Goal: Task Accomplishment & Management: Manage account settings

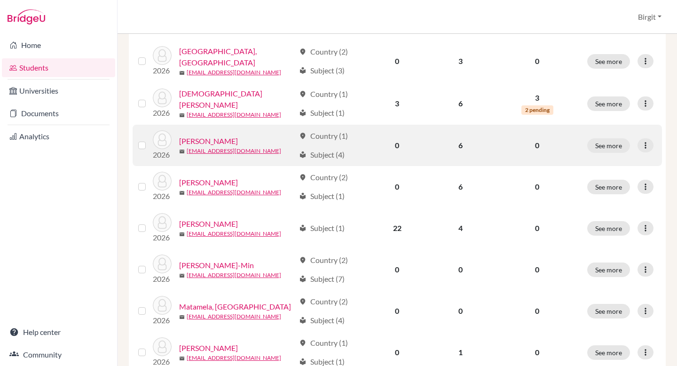
scroll to position [227, 0]
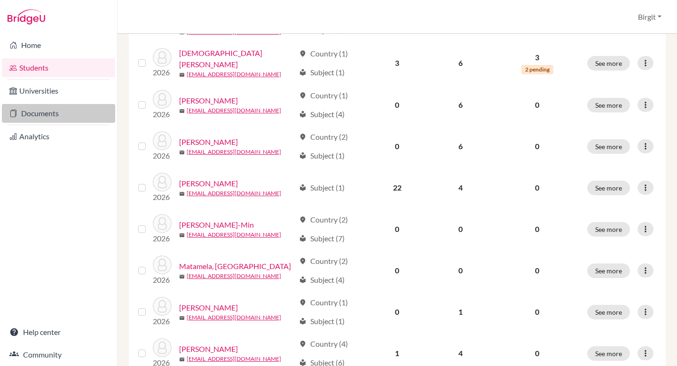
click at [49, 108] on link "Documents" at bounding box center [58, 113] width 113 height 19
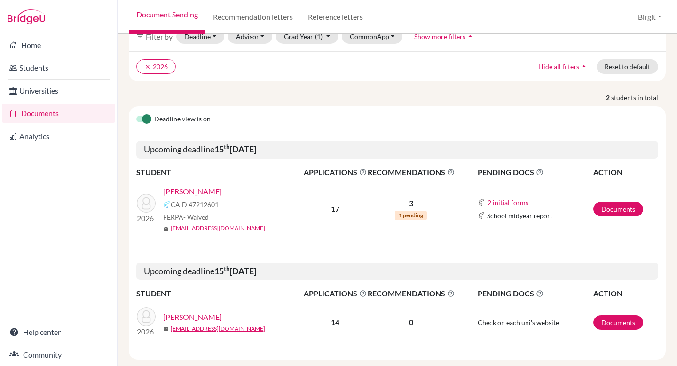
scroll to position [69, 0]
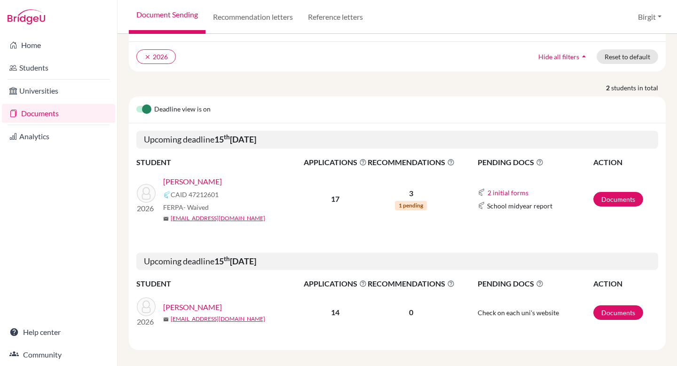
click at [192, 176] on link "Suhas, Siddhartha" at bounding box center [192, 181] width 59 height 11
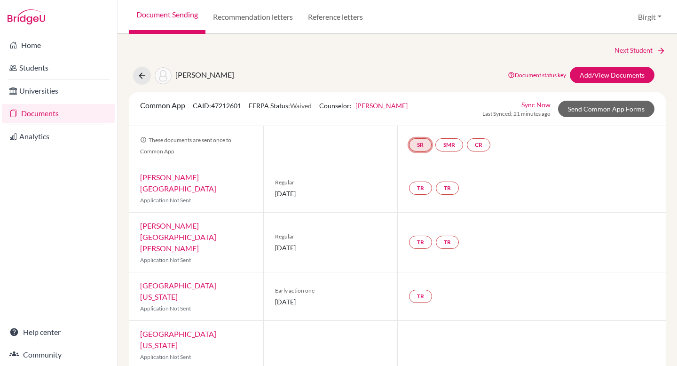
click at [420, 143] on link "SR" at bounding box center [420, 144] width 23 height 13
click at [416, 114] on link "School report" at bounding box center [420, 116] width 40 height 8
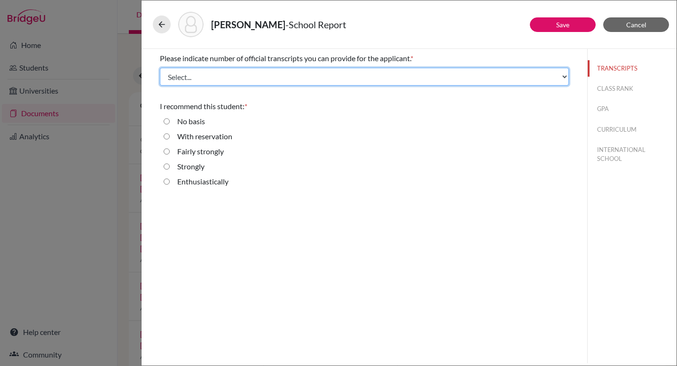
click at [357, 80] on select "Select... 1 2 3 4" at bounding box center [364, 77] width 409 height 18
select select "1"
click at [160, 68] on select "Select... 1 2 3 4" at bounding box center [364, 77] width 409 height 18
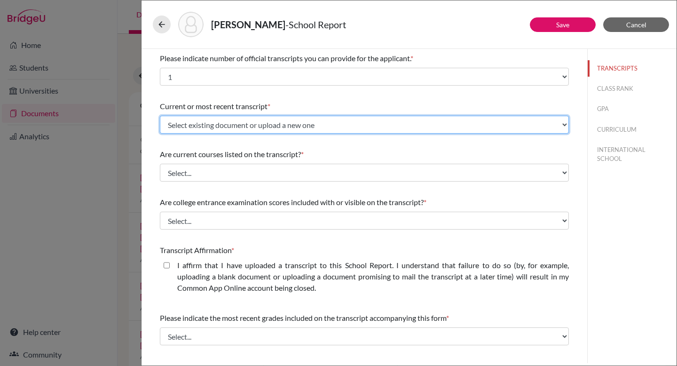
click at [229, 124] on select "Select existing document or upload a new one DSB Transcript Grade 9 DSB Transcr…" at bounding box center [364, 125] width 409 height 18
click at [160, 116] on select "Select existing document or upload a new one DSB Transcript Grade 9 DSB Transcr…" at bounding box center [364, 125] width 409 height 18
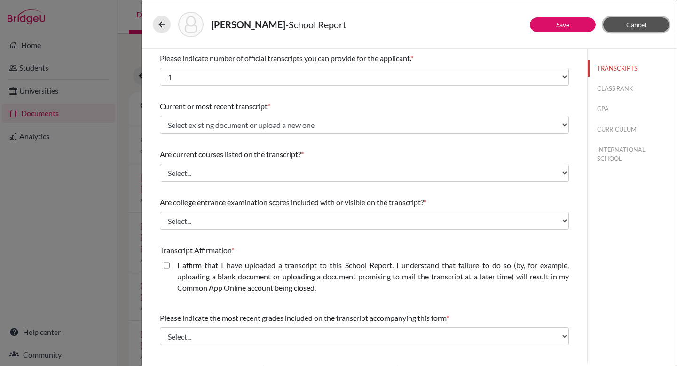
click at [647, 26] on button "Cancel" at bounding box center [636, 24] width 66 height 15
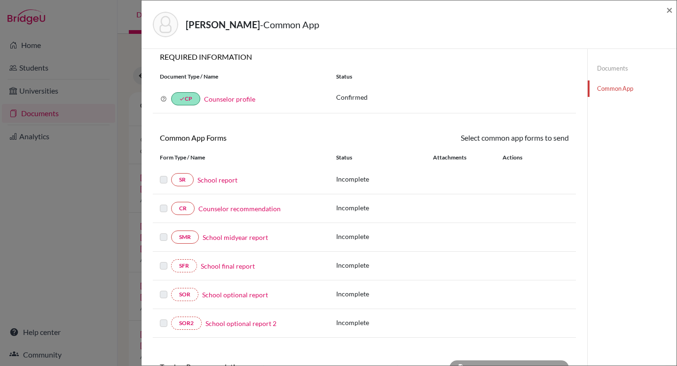
scroll to position [8, 0]
click at [183, 206] on link "CR" at bounding box center [182, 207] width 23 height 13
click at [184, 210] on link "CR" at bounding box center [182, 207] width 23 height 13
click at [668, 10] on span "×" at bounding box center [669, 10] width 7 height 14
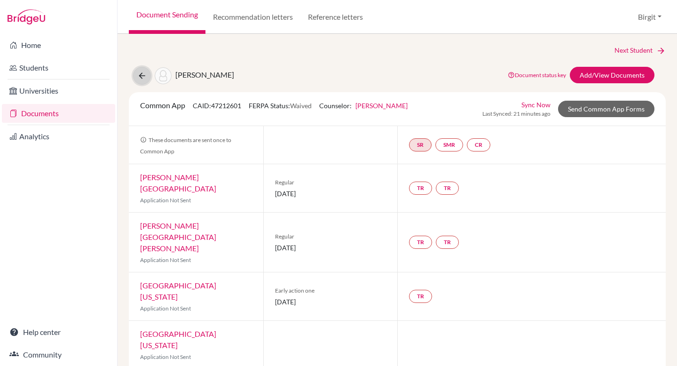
click at [145, 73] on icon at bounding box center [141, 75] width 9 height 9
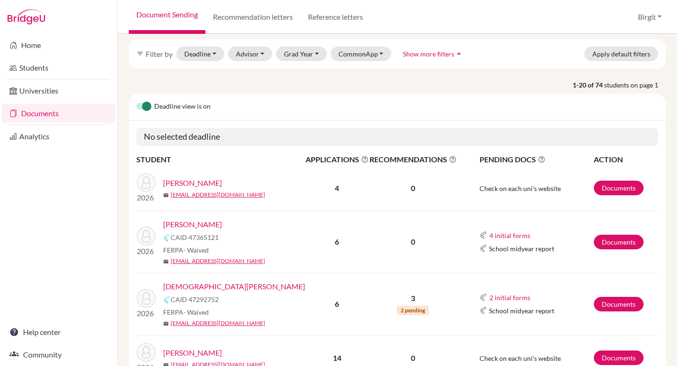
scroll to position [37, 0]
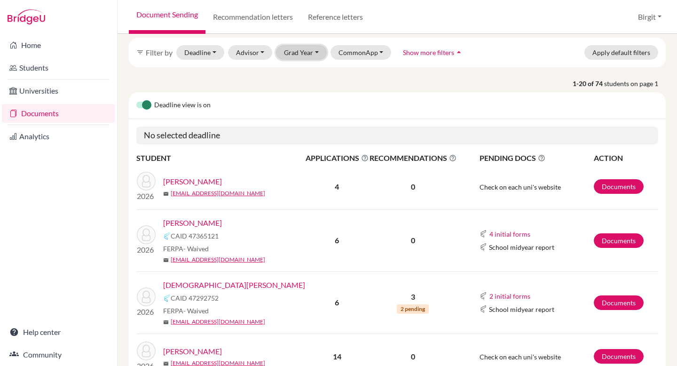
click at [290, 54] on button "Grad Year" at bounding box center [301, 52] width 51 height 15
click at [296, 126] on button "2026" at bounding box center [303, 132] width 55 height 15
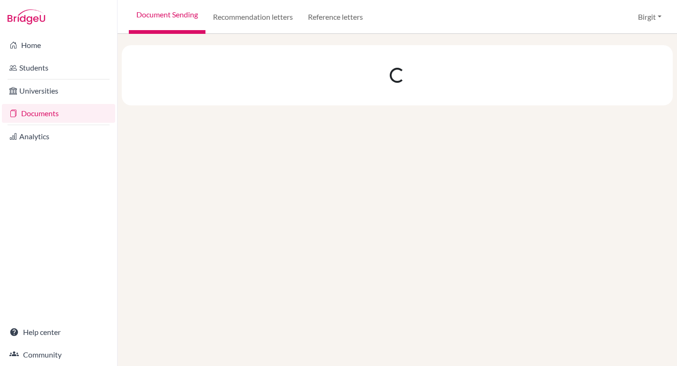
scroll to position [0, 0]
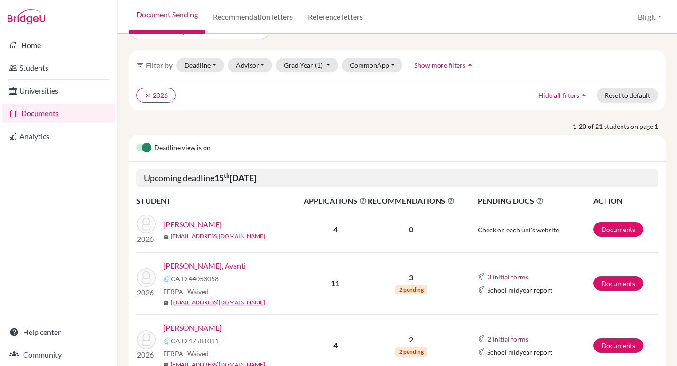
scroll to position [8, 0]
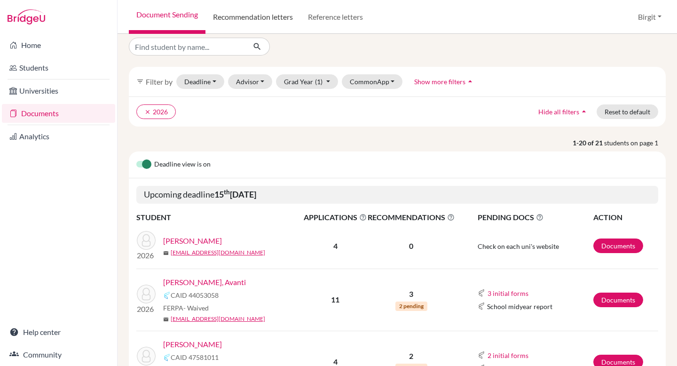
click at [260, 23] on link "Recommendation letters" at bounding box center [252, 17] width 95 height 34
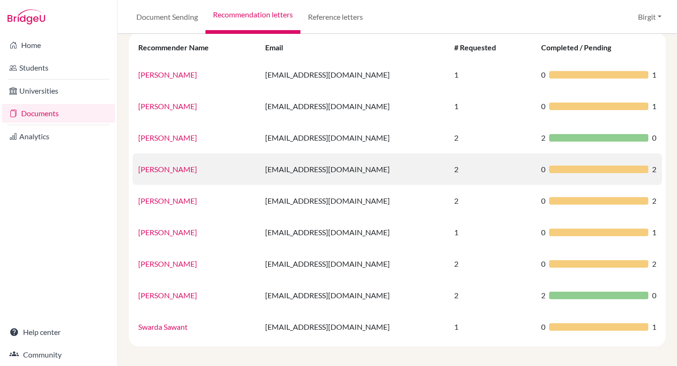
scroll to position [76, 0]
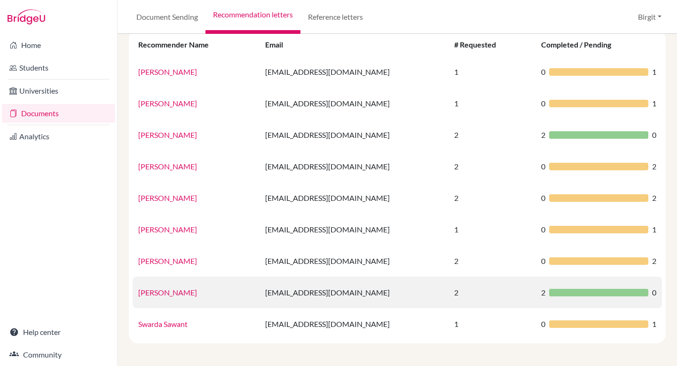
click at [161, 293] on link "[PERSON_NAME]" at bounding box center [167, 292] width 59 height 9
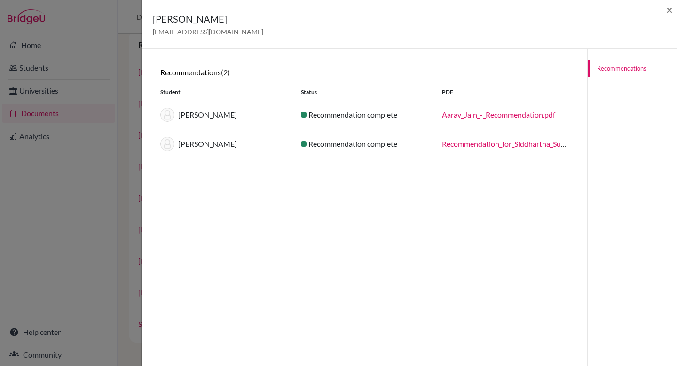
click at [470, 116] on link "Aarav_Jain_-_Recommendation.pdf" at bounding box center [498, 114] width 113 height 9
click at [498, 144] on link "Recommendation_for_Siddhartha_Suhas.pdf" at bounding box center [513, 143] width 142 height 9
click at [671, 9] on span "×" at bounding box center [669, 10] width 7 height 14
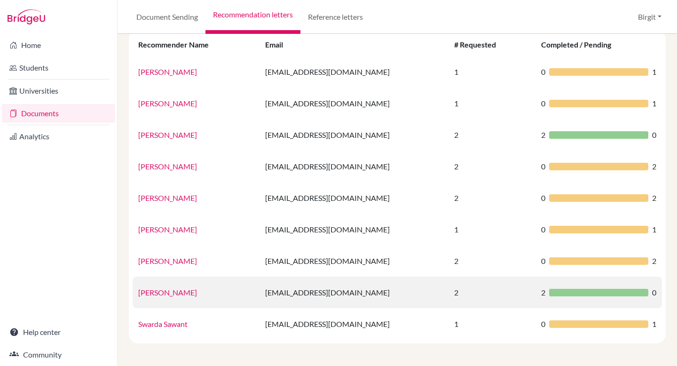
click at [162, 294] on link "Stephanie Holt" at bounding box center [167, 292] width 59 height 9
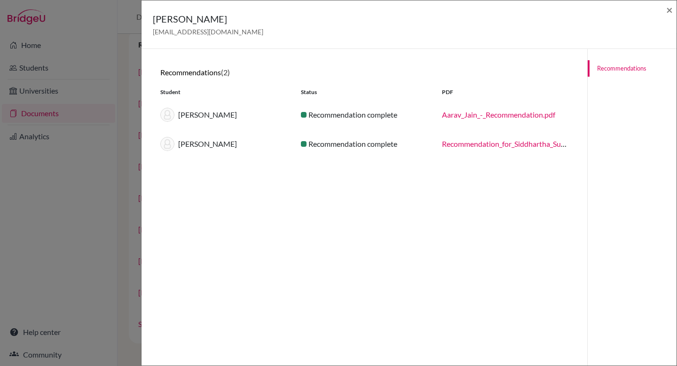
click at [479, 115] on link "Aarav_Jain_-_Recommendation.pdf" at bounding box center [498, 114] width 113 height 9
click at [670, 9] on span "×" at bounding box center [669, 10] width 7 height 14
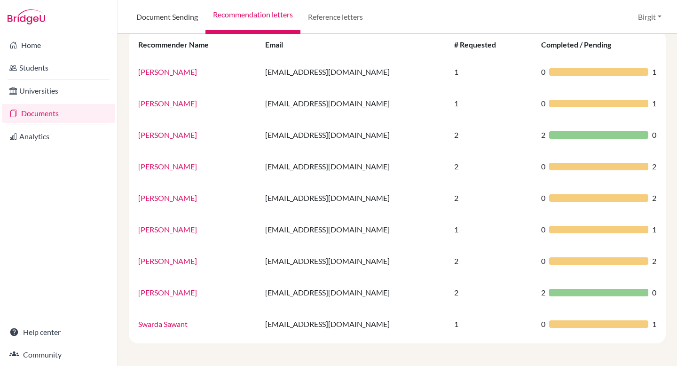
click at [155, 13] on link "Document Sending" at bounding box center [167, 17] width 77 height 34
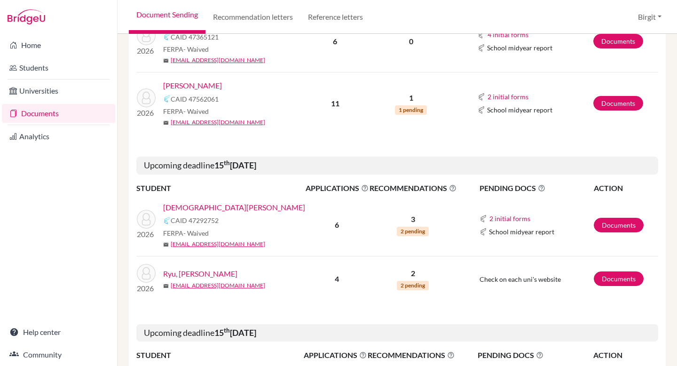
scroll to position [518, 0]
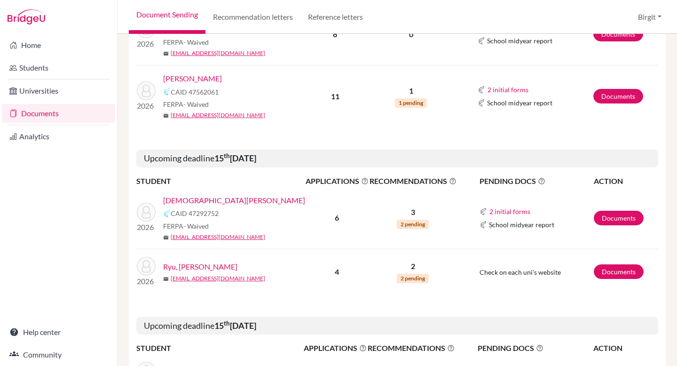
click at [182, 200] on link "[DEMOGRAPHIC_DATA][PERSON_NAME]" at bounding box center [234, 200] width 142 height 11
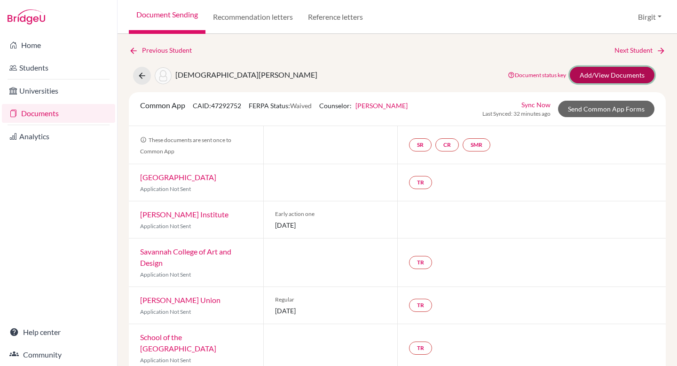
click at [601, 78] on link "Add/View Documents" at bounding box center [612, 75] width 85 height 16
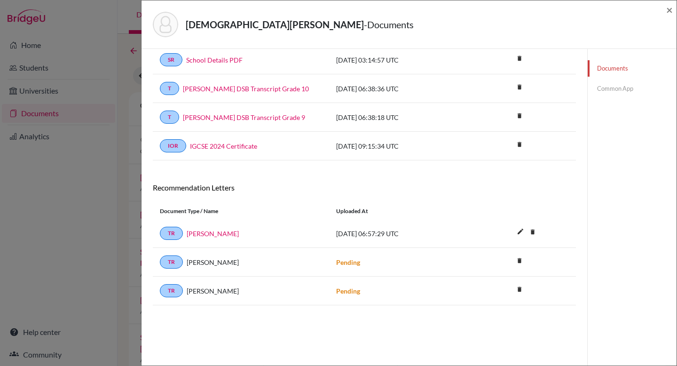
scroll to position [49, 0]
click at [369, 234] on span "2025-09-08 06:57:29 UTC" at bounding box center [367, 233] width 63 height 8
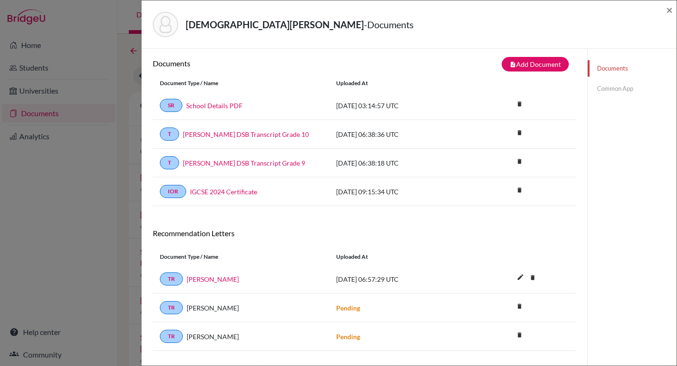
scroll to position [0, 0]
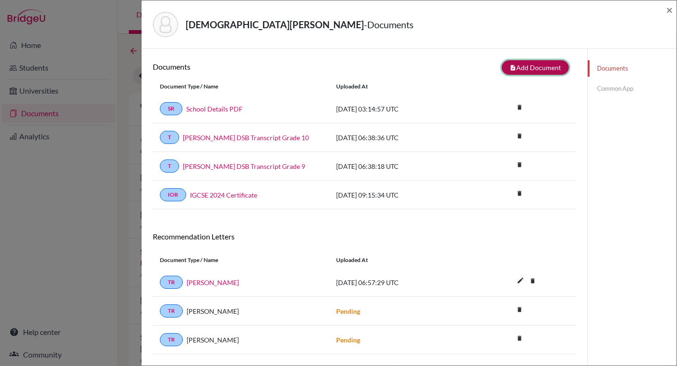
click at [537, 65] on button "note_add Add Document" at bounding box center [534, 67] width 67 height 15
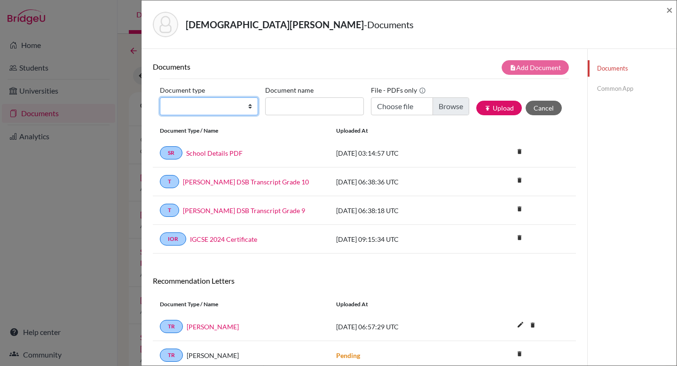
click at [219, 109] on select "Change explanation for Common App reports Counselor recommendation Internationa…" at bounding box center [209, 106] width 98 height 18
click at [160, 97] on select "Change explanation for Common App reports Counselor recommendation Internationa…" at bounding box center [209, 106] width 98 height 18
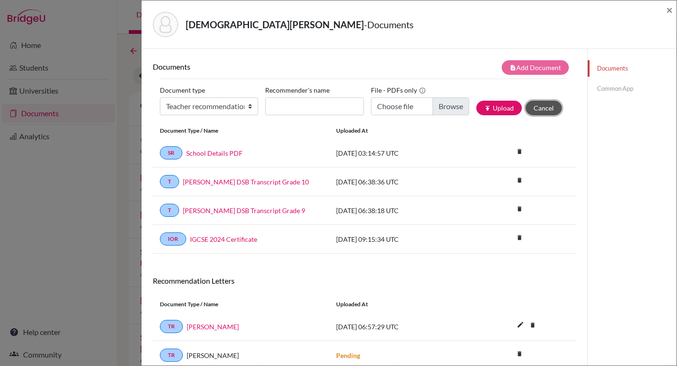
click at [549, 108] on button "Cancel" at bounding box center [543, 108] width 36 height 15
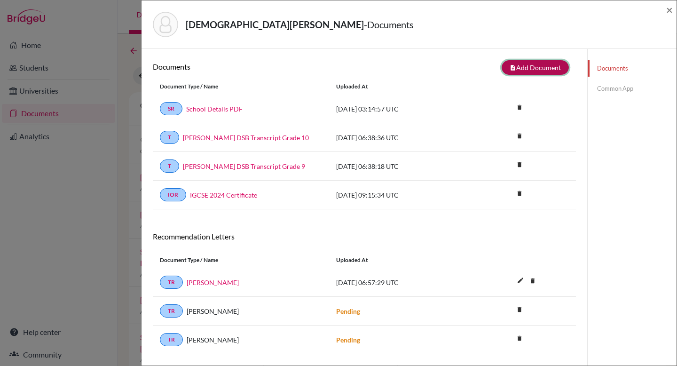
click at [528, 70] on button "note_add Add Document" at bounding box center [534, 67] width 67 height 15
select select "5"
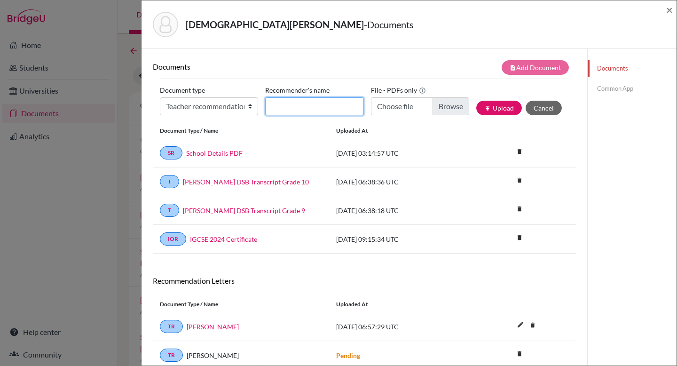
click at [290, 106] on input "Recommender's name" at bounding box center [314, 106] width 98 height 18
type input "Stephanie Holt"
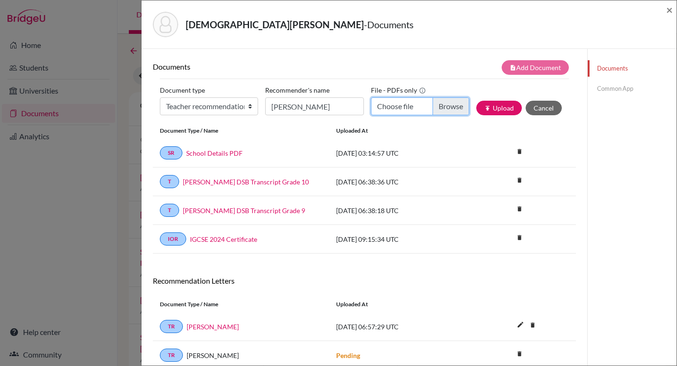
click at [438, 105] on input "Choose file" at bounding box center [420, 106] width 98 height 18
type input "C:\fakepath\Aarav Jain English LOR.pdf"
click at [493, 108] on button "publish Upload" at bounding box center [499, 108] width 46 height 15
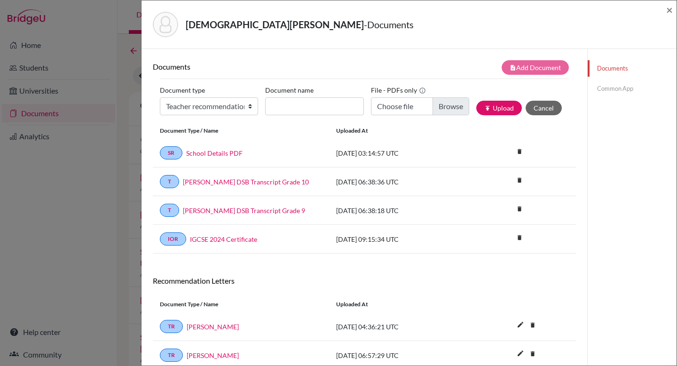
click at [606, 88] on link "Common App" at bounding box center [631, 88] width 89 height 16
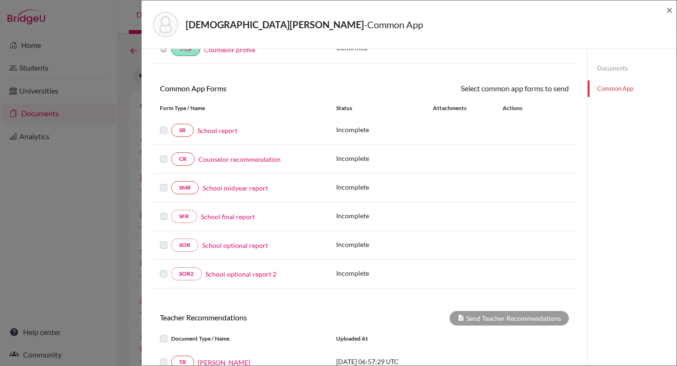
scroll to position [252, 0]
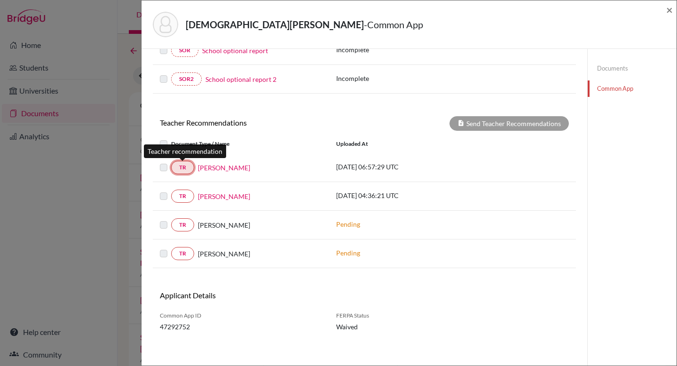
click at [186, 170] on link "TR" at bounding box center [182, 167] width 23 height 13
click at [185, 170] on link "TR" at bounding box center [182, 167] width 23 height 13
click at [186, 167] on link "TR" at bounding box center [182, 167] width 23 height 13
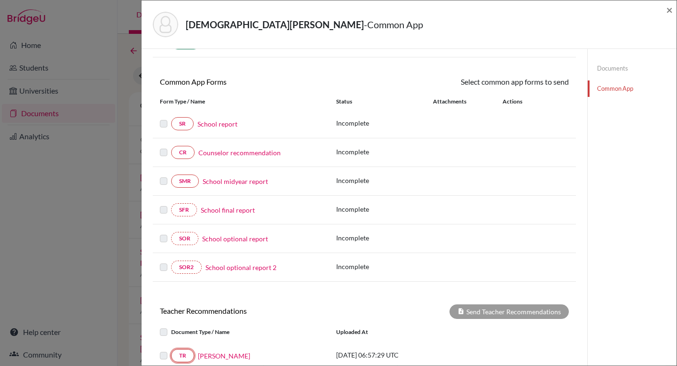
scroll to position [0, 0]
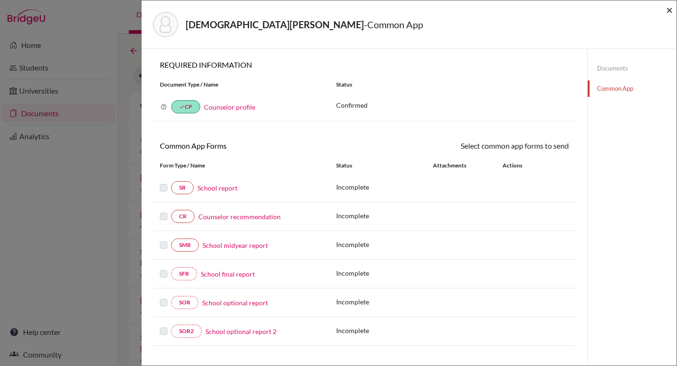
click at [667, 9] on span "×" at bounding box center [669, 10] width 7 height 14
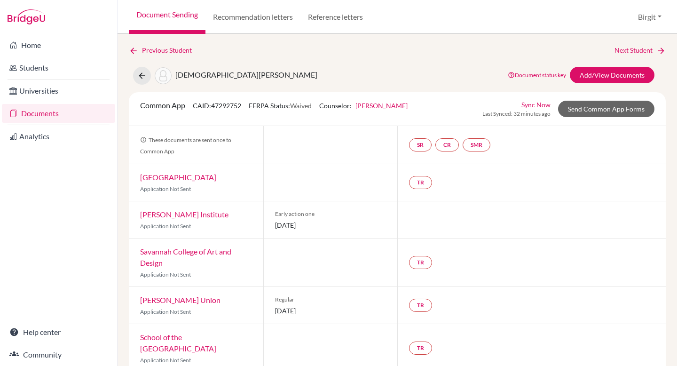
scroll to position [2, 0]
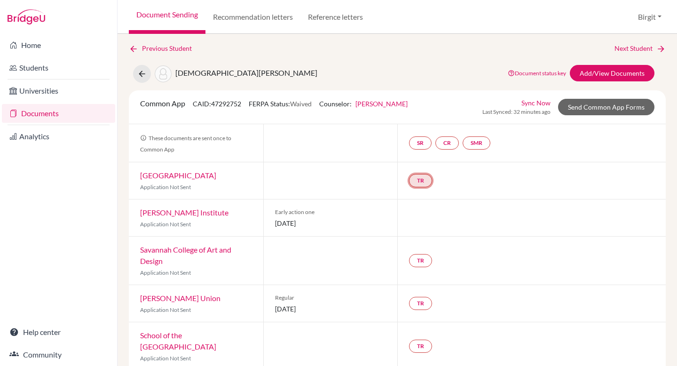
click at [417, 181] on link "TR" at bounding box center [420, 180] width 23 height 13
click at [412, 145] on h3 "Teacher recommendation" at bounding box center [419, 144] width 93 height 17
click at [411, 146] on h3 "Teacher recommendation" at bounding box center [419, 144] width 93 height 17
click at [600, 141] on div "SR CR SMR" at bounding box center [531, 143] width 268 height 38
click at [592, 69] on link "Add/View Documents" at bounding box center [612, 73] width 85 height 16
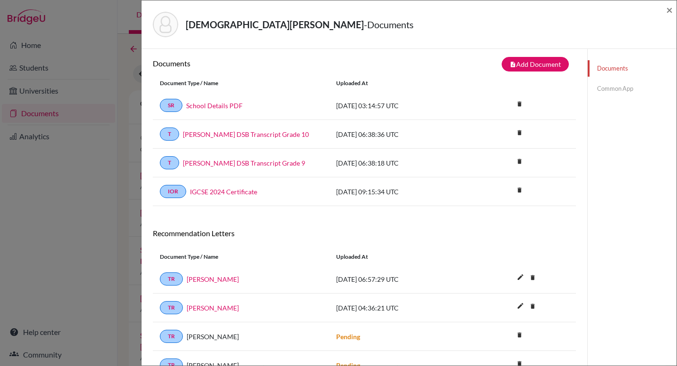
scroll to position [14, 0]
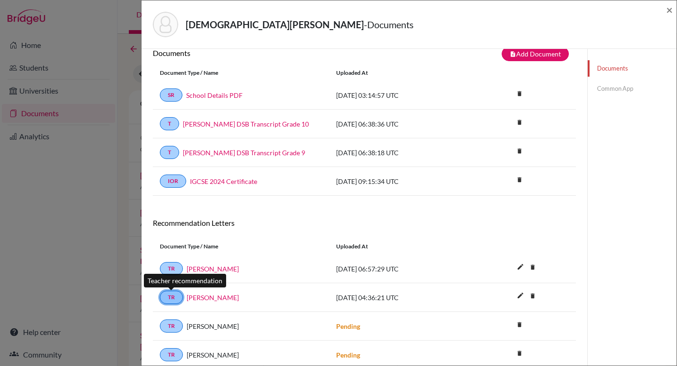
click at [171, 297] on link "TR" at bounding box center [171, 296] width 23 height 13
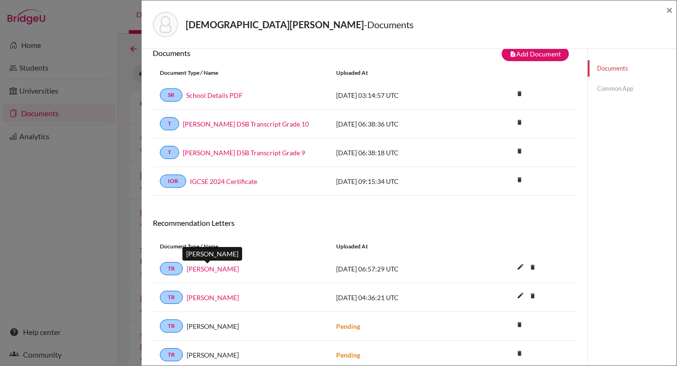
click at [214, 268] on link "Stephanie Holt" at bounding box center [213, 269] width 52 height 10
click at [171, 267] on link "TR" at bounding box center [171, 268] width 23 height 13
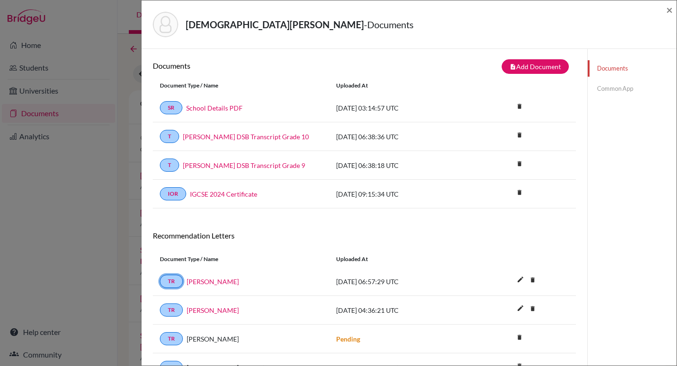
scroll to position [0, 0]
click at [612, 92] on link "Common App" at bounding box center [631, 88] width 89 height 16
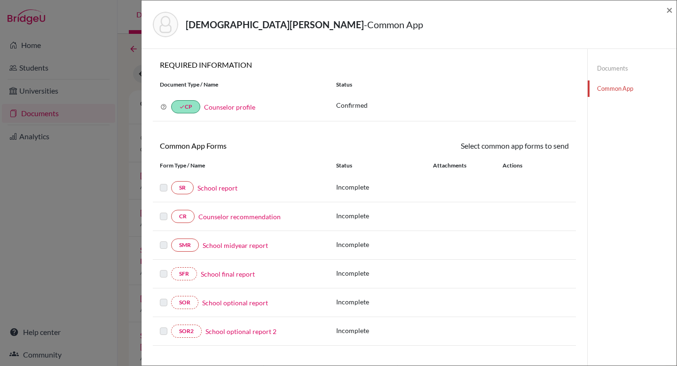
scroll to position [256, 0]
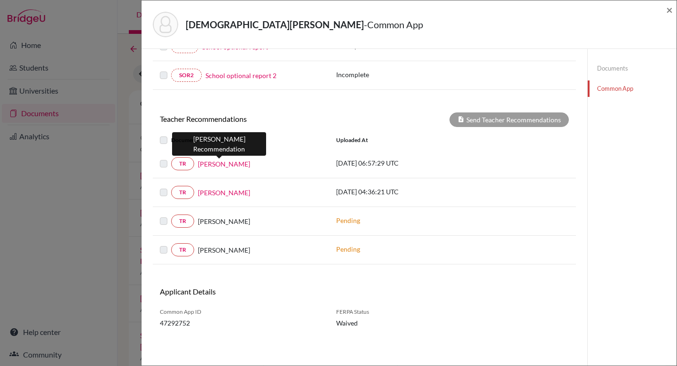
click at [216, 163] on link "Stephanie Holt" at bounding box center [224, 164] width 52 height 10
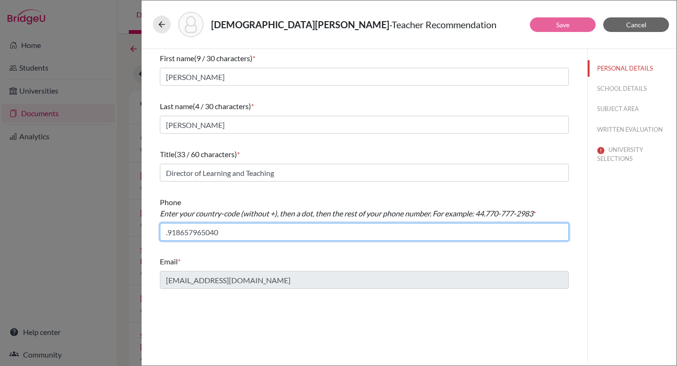
drag, startPoint x: 168, startPoint y: 232, endPoint x: 163, endPoint y: 232, distance: 5.6
click at [163, 232] on input ".918657965040" at bounding box center [364, 232] width 409 height 18
type input "91.8657965040"
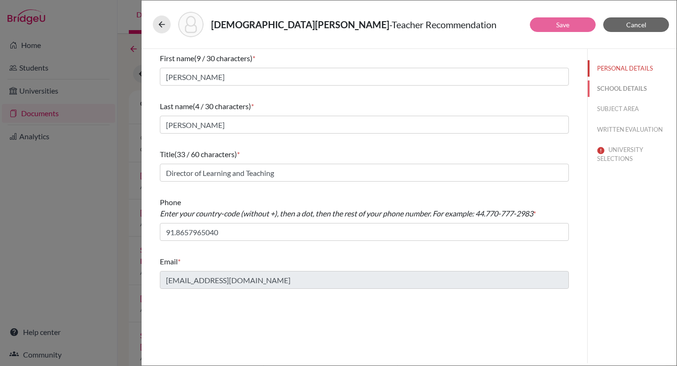
click at [623, 89] on button "SCHOOL DETAILS" at bounding box center [631, 88] width 89 height 16
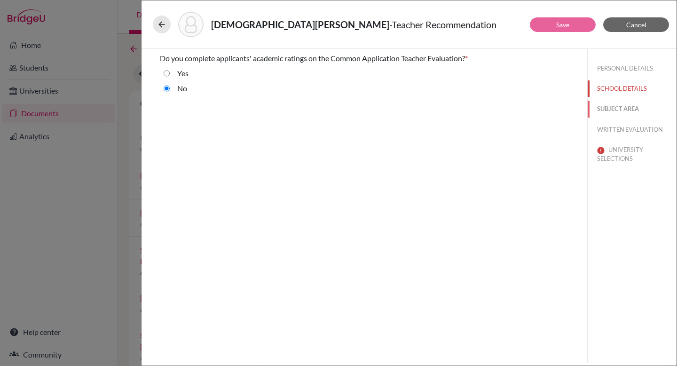
click at [625, 108] on button "SUBJECT AREA" at bounding box center [631, 109] width 89 height 16
select select "1"
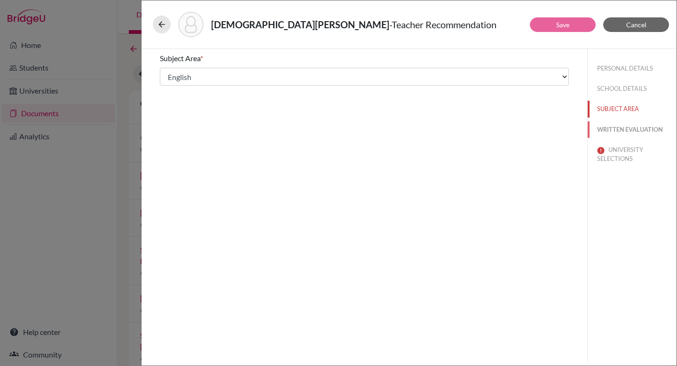
click at [625, 127] on button "WRITTEN EVALUATION" at bounding box center [631, 129] width 89 height 16
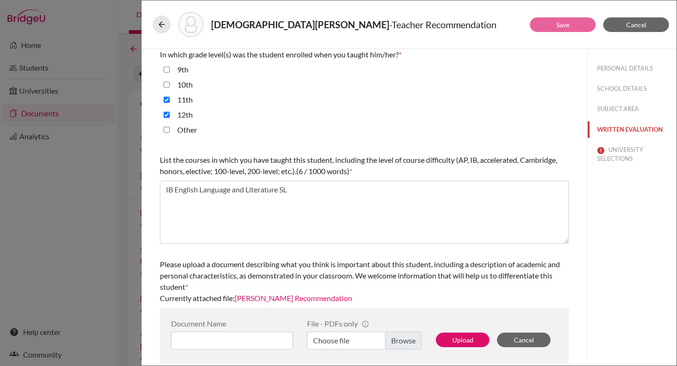
scroll to position [229, 0]
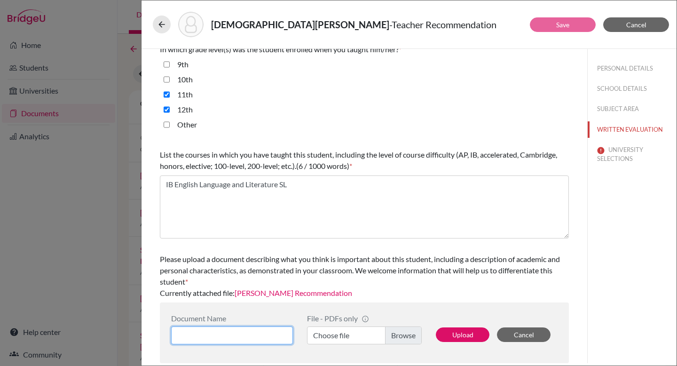
click at [271, 334] on input at bounding box center [232, 335] width 122 height 18
type input "Aarav Jain English LOR"
click at [406, 333] on label "Choose file" at bounding box center [364, 335] width 115 height 18
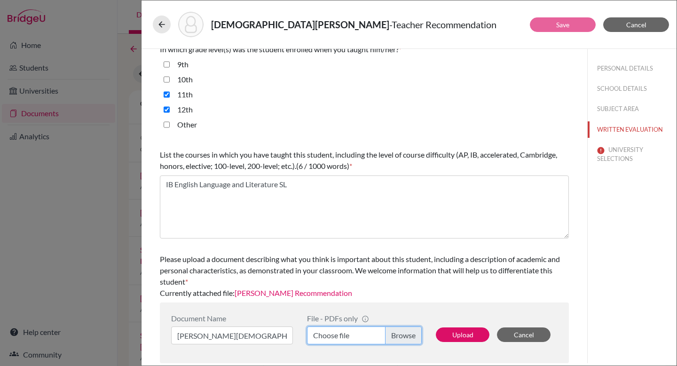
click at [406, 333] on input "Choose file" at bounding box center [364, 335] width 115 height 18
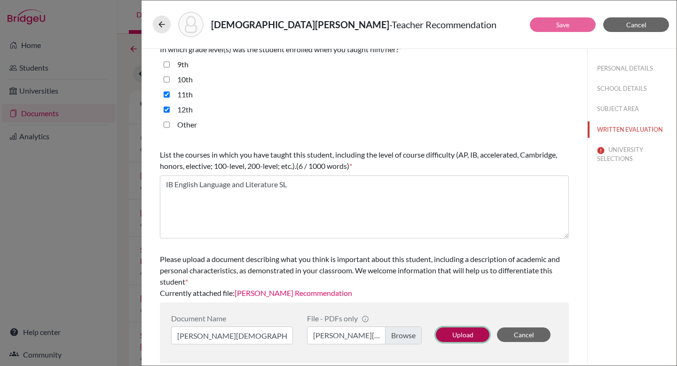
click at [471, 336] on button "Upload" at bounding box center [463, 334] width 54 height 15
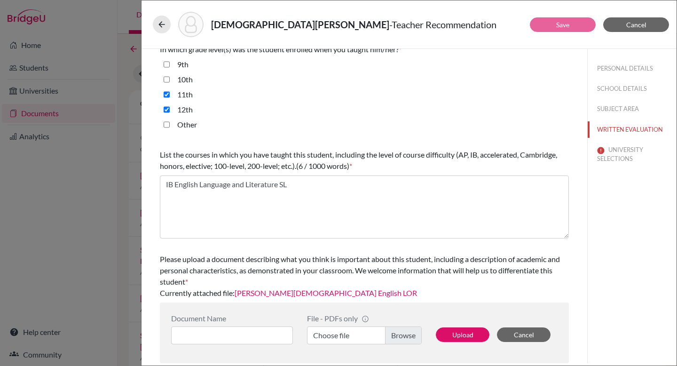
click at [286, 291] on link "Aarav Jain English LOR" at bounding box center [325, 292] width 182 height 9
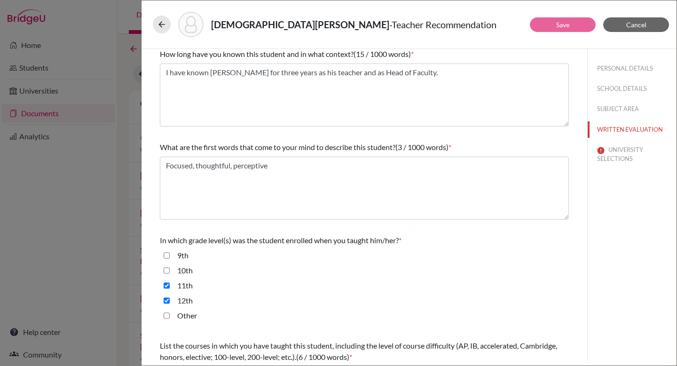
scroll to position [0, 0]
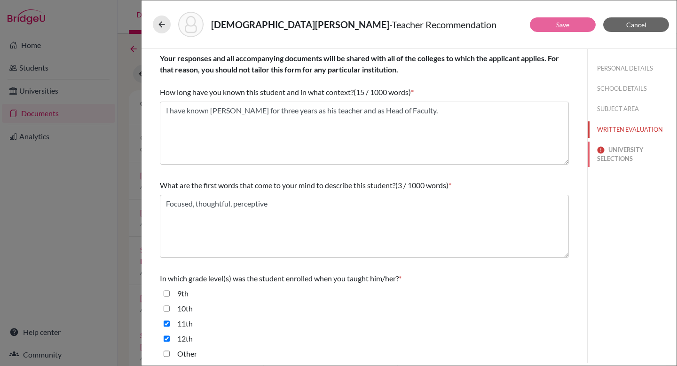
click at [609, 156] on button "UNIVERSITY SELECTIONS" at bounding box center [631, 153] width 89 height 25
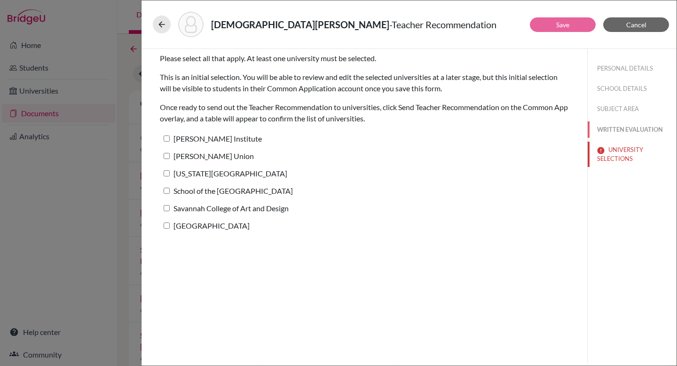
click at [620, 124] on button "WRITTEN EVALUATION" at bounding box center [631, 129] width 89 height 16
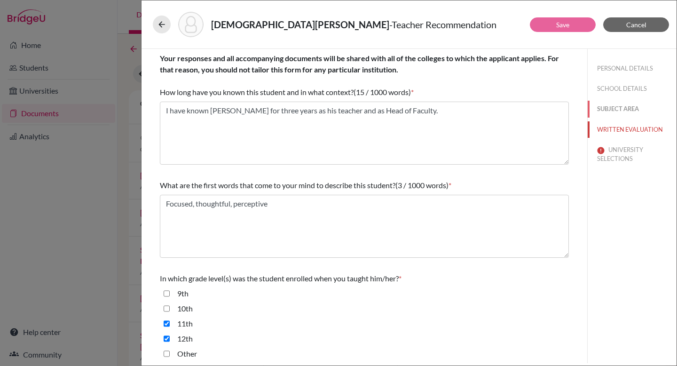
click at [614, 117] on button "SUBJECT AREA" at bounding box center [631, 109] width 89 height 16
select select "1"
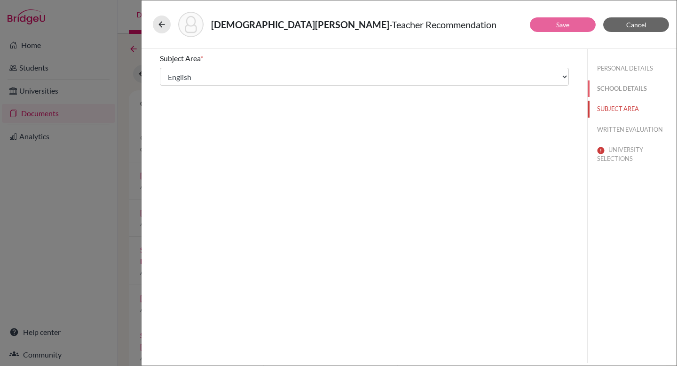
click at [615, 85] on button "SCHOOL DETAILS" at bounding box center [631, 88] width 89 height 16
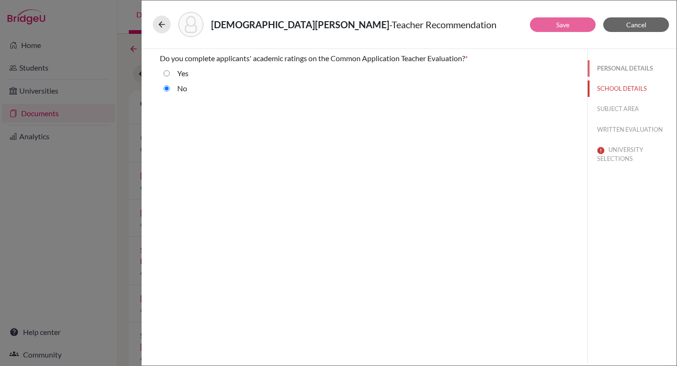
click at [614, 65] on button "PERSONAL DETAILS" at bounding box center [631, 68] width 89 height 16
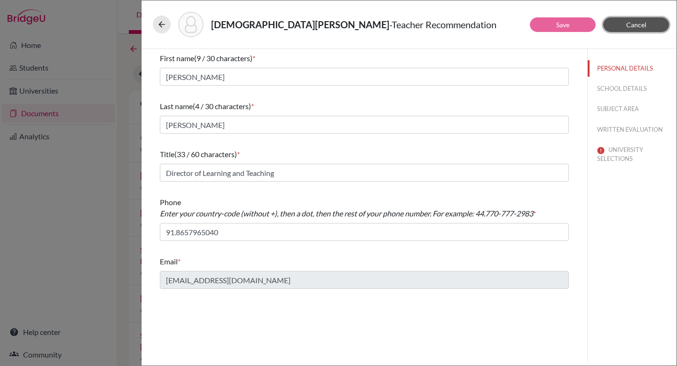
click at [631, 28] on span "Cancel" at bounding box center [636, 25] width 20 height 8
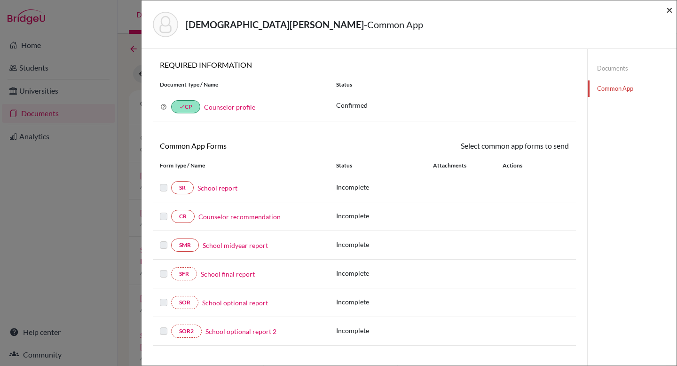
click at [668, 10] on span "×" at bounding box center [669, 10] width 7 height 14
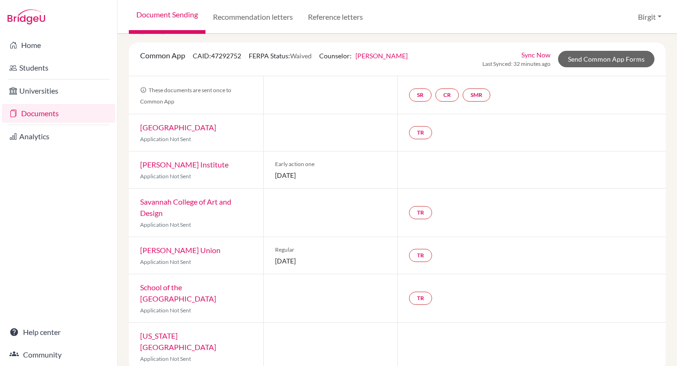
scroll to position [55, 0]
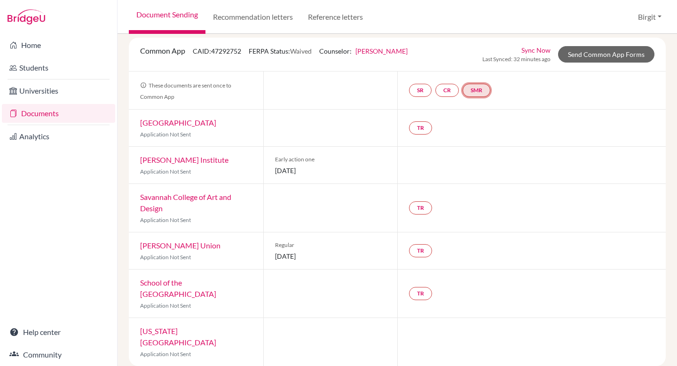
click at [478, 89] on link "SMR" at bounding box center [476, 90] width 28 height 13
click at [440, 90] on link "CR" at bounding box center [446, 90] width 23 height 13
click at [586, 133] on div "TR" at bounding box center [531, 127] width 268 height 37
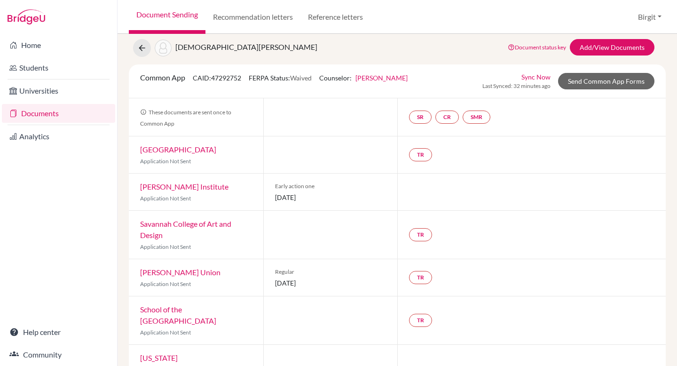
scroll to position [0, 0]
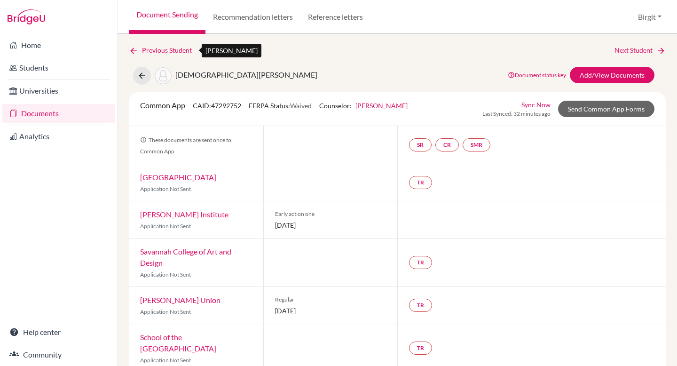
click at [134, 51] on icon at bounding box center [133, 50] width 9 height 9
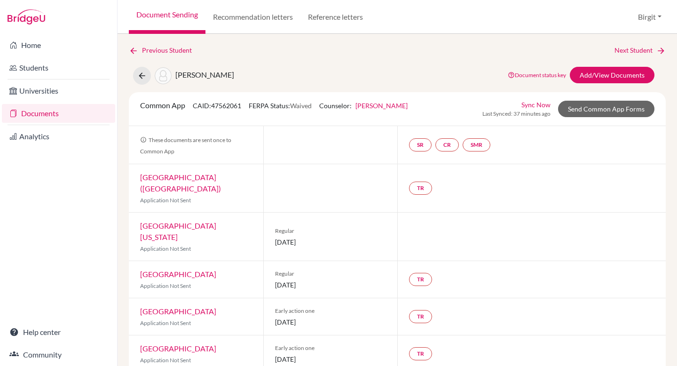
click at [69, 112] on link "Documents" at bounding box center [58, 113] width 113 height 19
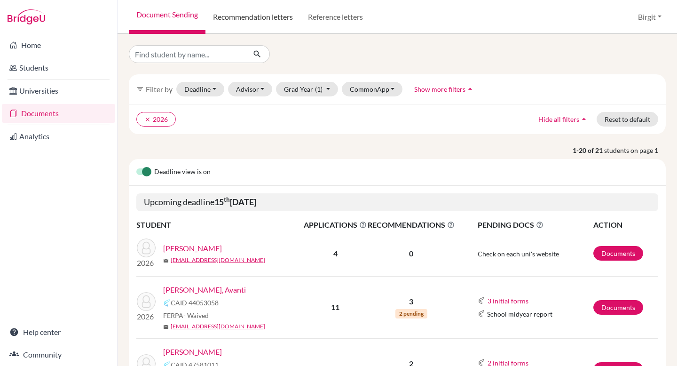
click at [258, 19] on link "Recommendation letters" at bounding box center [252, 17] width 95 height 34
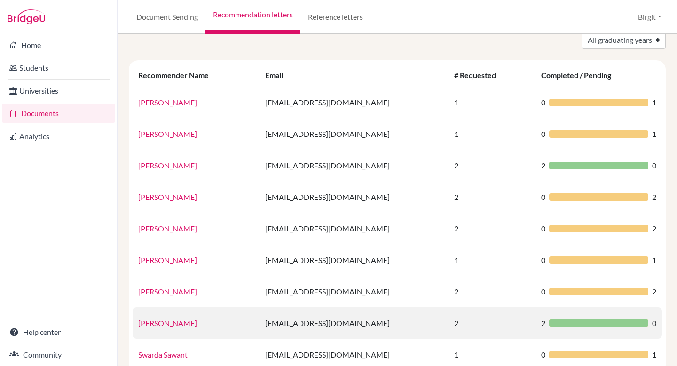
scroll to position [76, 0]
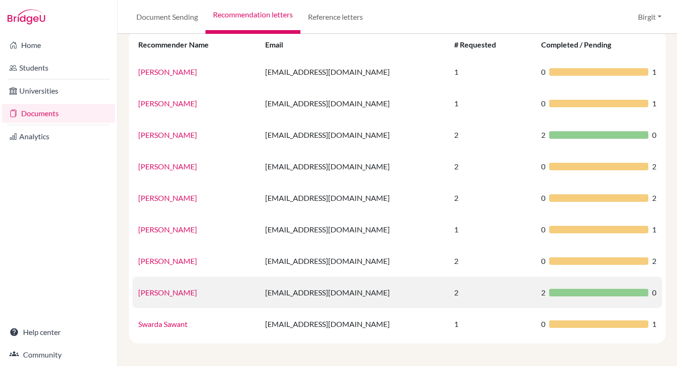
click at [161, 291] on link "[PERSON_NAME]" at bounding box center [167, 292] width 59 height 9
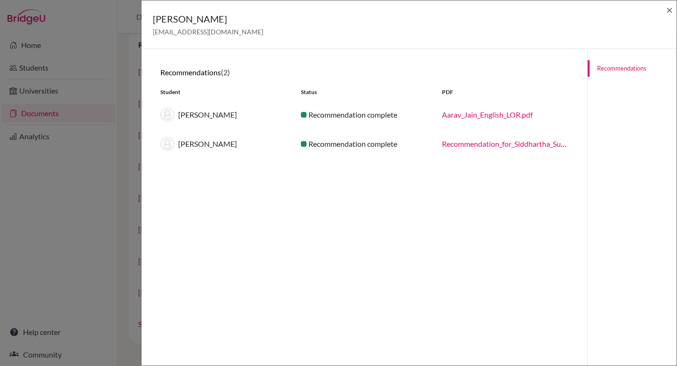
click at [496, 142] on link "Recommendation_for_Siddhartha_Suhas.pdf" at bounding box center [513, 143] width 142 height 9
click at [667, 9] on span "×" at bounding box center [669, 10] width 7 height 14
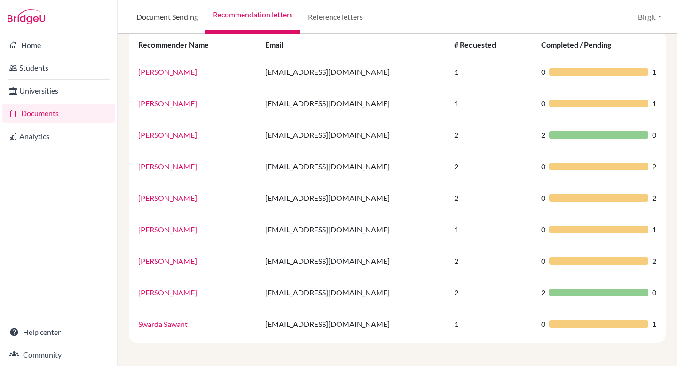
click at [149, 16] on link "Document Sending" at bounding box center [167, 17] width 77 height 34
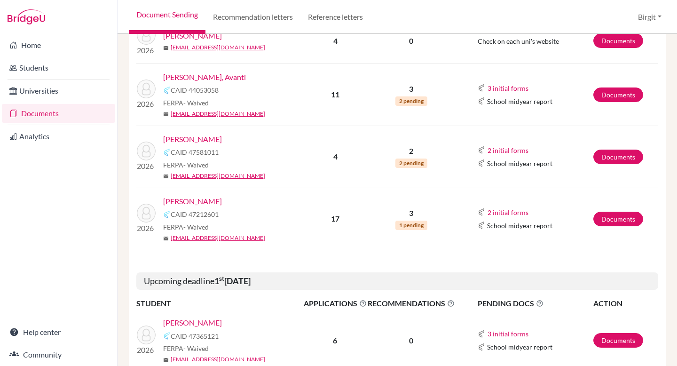
scroll to position [233, 0]
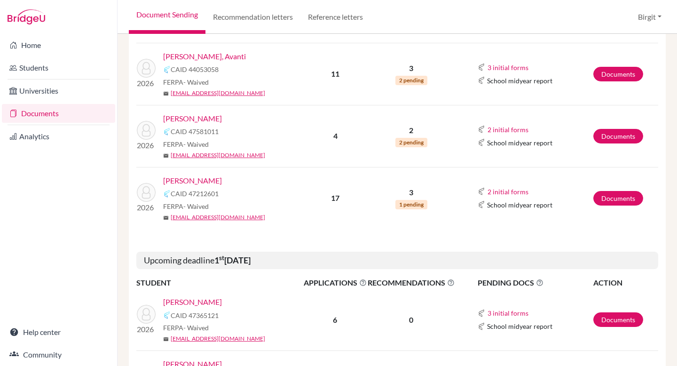
click at [200, 180] on link "Suhas, Siddhartha" at bounding box center [192, 180] width 59 height 11
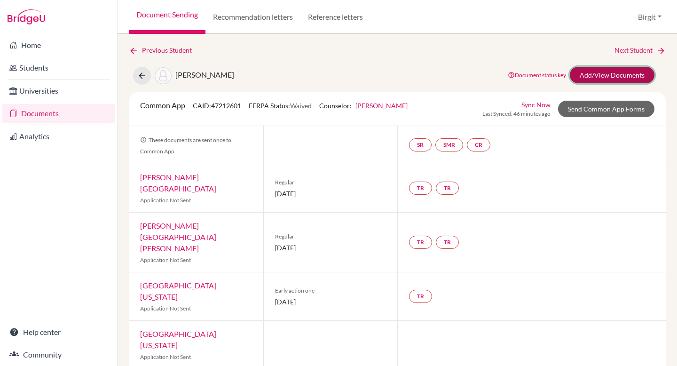
click at [584, 72] on link "Add/View Documents" at bounding box center [612, 75] width 85 height 16
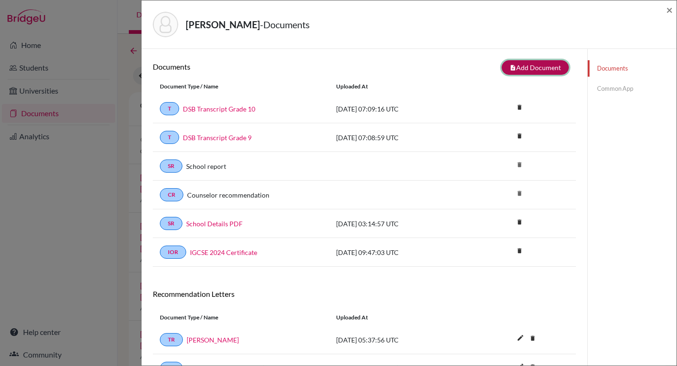
click at [521, 67] on button "note_add Add Document" at bounding box center [534, 67] width 67 height 15
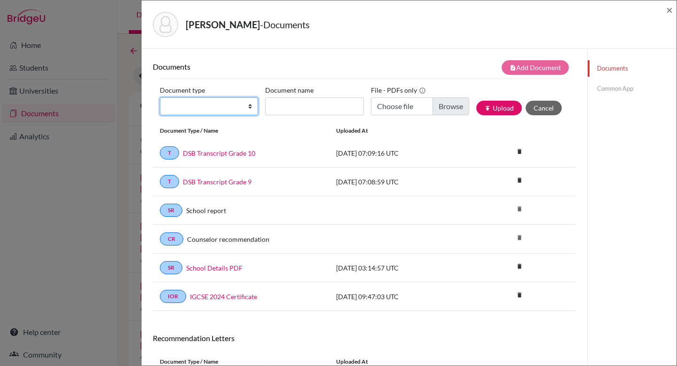
click at [224, 102] on select "Change explanation for Common App reports Counselor recommendation Internationa…" at bounding box center [209, 106] width 98 height 18
click at [160, 97] on select "Change explanation for Common App reports Counselor recommendation Internationa…" at bounding box center [209, 106] width 98 height 18
click at [227, 104] on select "Change explanation for Common App reports Counselor recommendation Internationa…" at bounding box center [209, 106] width 98 height 18
select select "5"
click at [160, 97] on select "Change explanation for Common App reports Counselor recommendation Internationa…" at bounding box center [209, 106] width 98 height 18
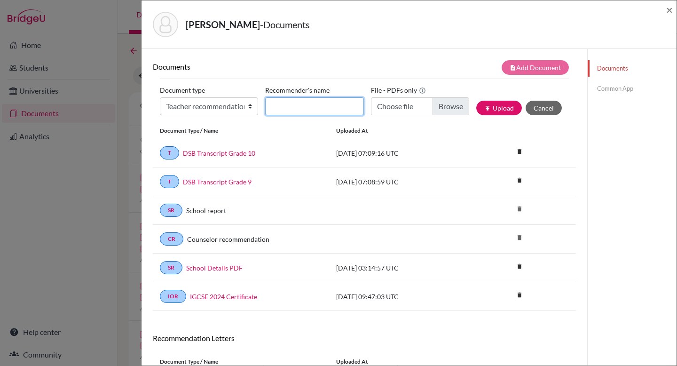
click at [281, 107] on input "Recommender's name" at bounding box center [314, 106] width 98 height 18
type input "Siddhartha Suhas English LOR"
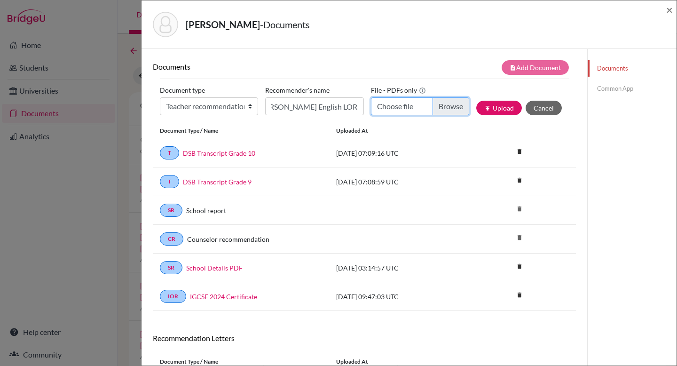
click at [439, 107] on input "Choose file" at bounding box center [420, 106] width 98 height 18
type input "C:\fakepath\Siddhartha Suhas English LOR.pdf"
click at [501, 105] on button "publish Upload" at bounding box center [499, 108] width 46 height 15
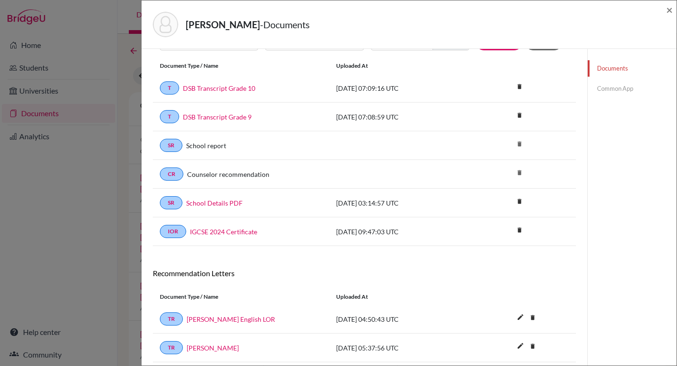
scroll to position [153, 0]
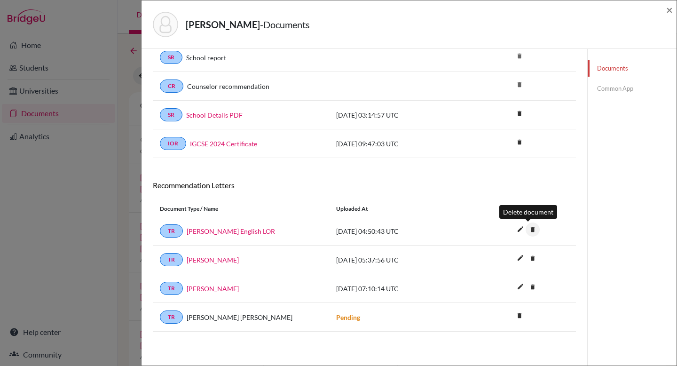
click at [526, 229] on icon "delete" at bounding box center [532, 229] width 14 height 14
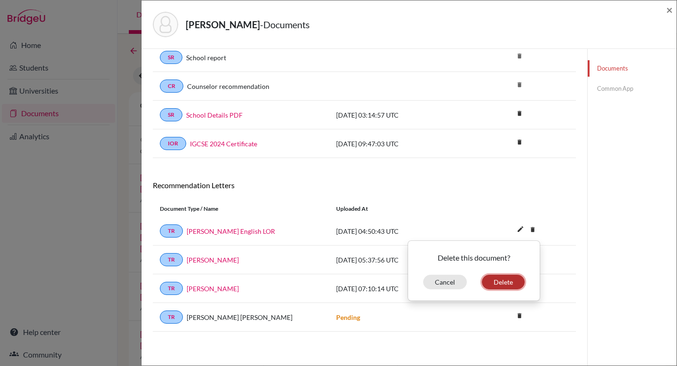
click at [505, 279] on button "Delete" at bounding box center [503, 281] width 43 height 15
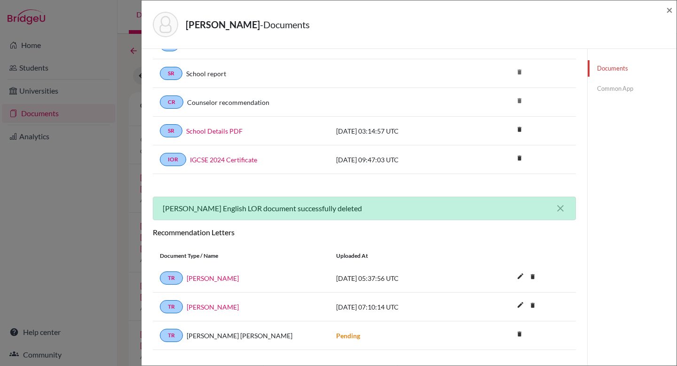
scroll to position [0, 0]
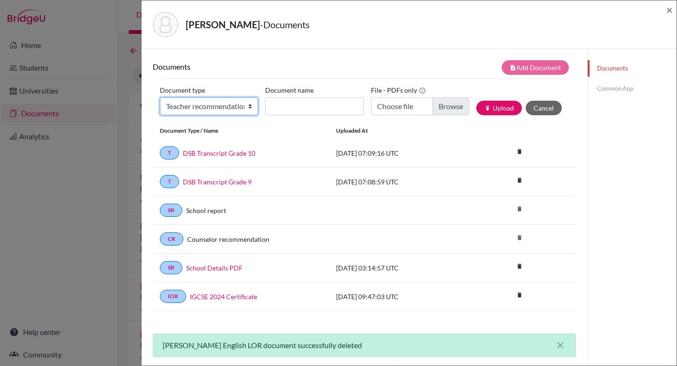
click at [248, 108] on select "Change explanation for Common App reports Counselor recommendation Internationa…" at bounding box center [209, 106] width 98 height 18
select select "5"
click at [160, 97] on select "Change explanation for Common App reports Counselor recommendation Internationa…" at bounding box center [209, 106] width 98 height 18
click at [325, 108] on input "Recommender's name" at bounding box center [314, 106] width 98 height 18
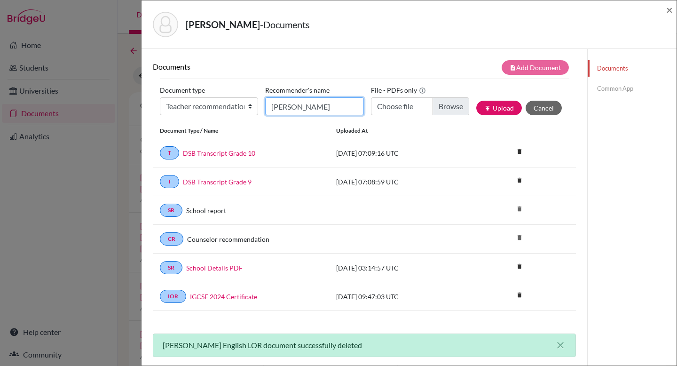
type input "Stephanie Holt"
click at [443, 103] on input "Choose file" at bounding box center [420, 106] width 98 height 18
type input "C:\fakepath\Siddhartha Suhas English LOR.pdf"
click at [493, 106] on button "publish Upload" at bounding box center [499, 108] width 46 height 15
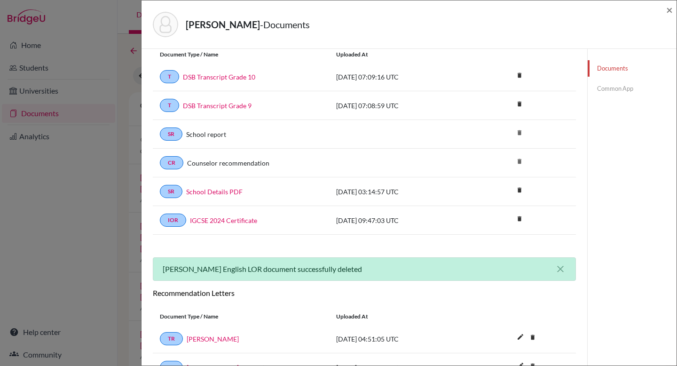
scroll to position [184, 0]
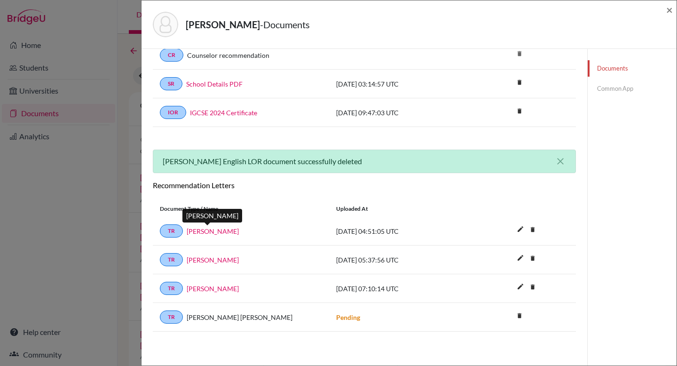
click at [223, 231] on link "Stephanie Holt" at bounding box center [213, 231] width 52 height 10
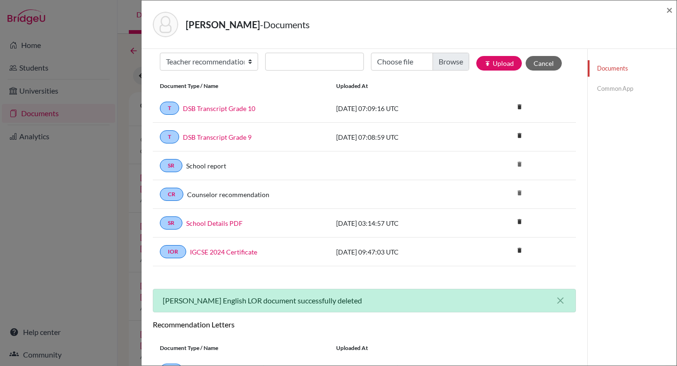
scroll to position [0, 0]
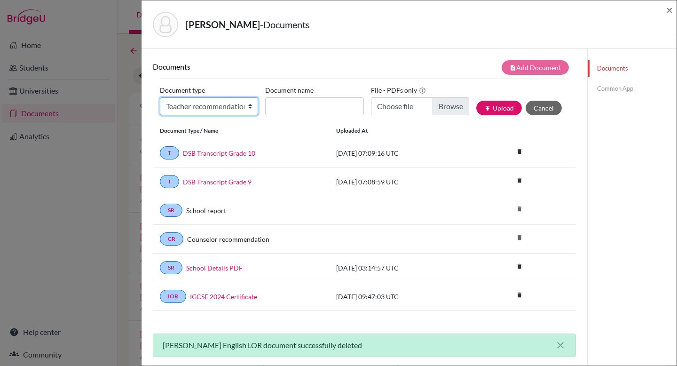
click at [180, 106] on select "Change explanation for Common App reports Counselor recommendation Internationa…" at bounding box center [209, 106] width 98 height 18
select select "2"
click at [160, 97] on select "Change explanation for Common App reports Counselor recommendation Internationa…" at bounding box center [209, 106] width 98 height 18
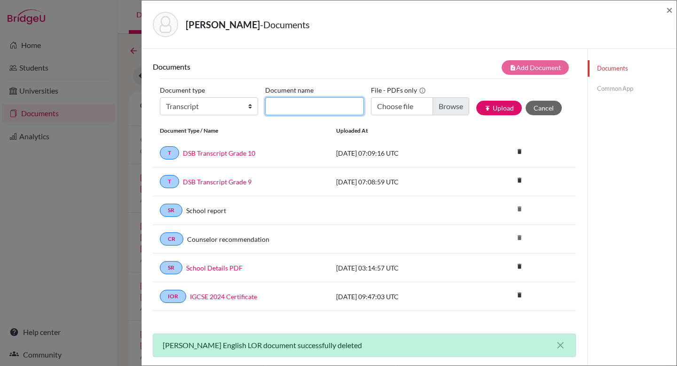
click at [330, 109] on input "Document name" at bounding box center [314, 106] width 98 height 18
type input "DSB Transcript Grade 11"
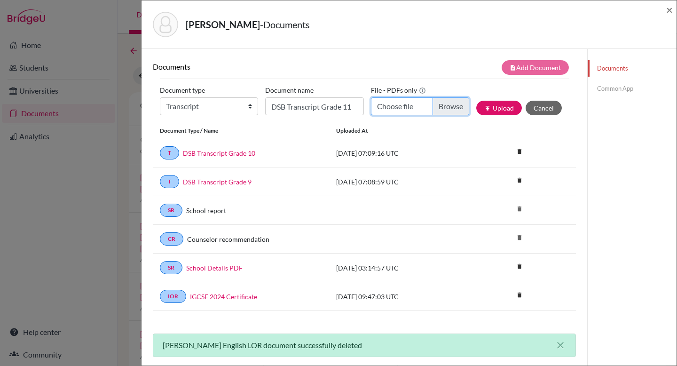
click at [436, 107] on input "Choose file" at bounding box center [420, 106] width 98 height 18
type input "C:\fakepath\Siddhartha Suhas_TD-YVTFXPJ19X1_School Transcript.pdf"
click at [497, 109] on button "publish Upload" at bounding box center [499, 108] width 46 height 15
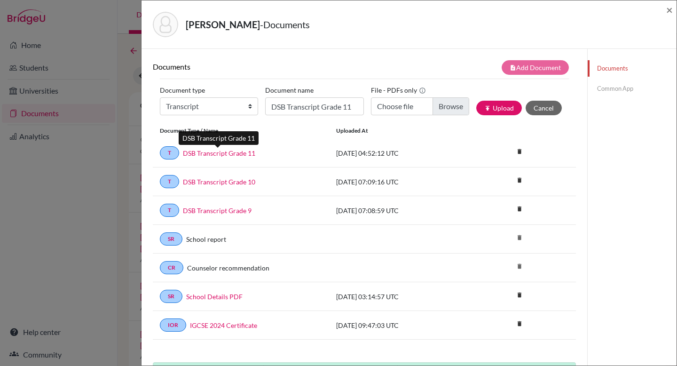
click at [226, 151] on link "DSB Transcript Grade 11" at bounding box center [219, 153] width 72 height 10
click at [245, 182] on link "DSB Transcript Grade 10" at bounding box center [219, 182] width 72 height 10
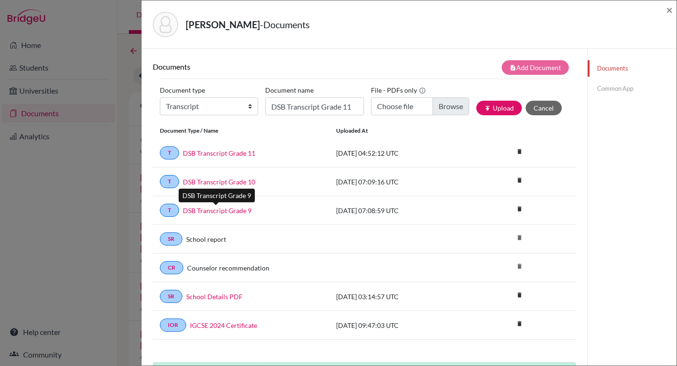
click at [222, 211] on link "DSB Transcript Grade 9" at bounding box center [217, 210] width 69 height 10
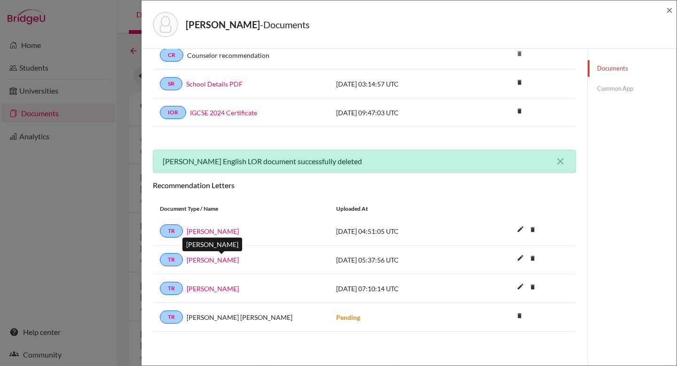
click at [212, 258] on link "Mahesh Dharam Kamble" at bounding box center [213, 260] width 52 height 10
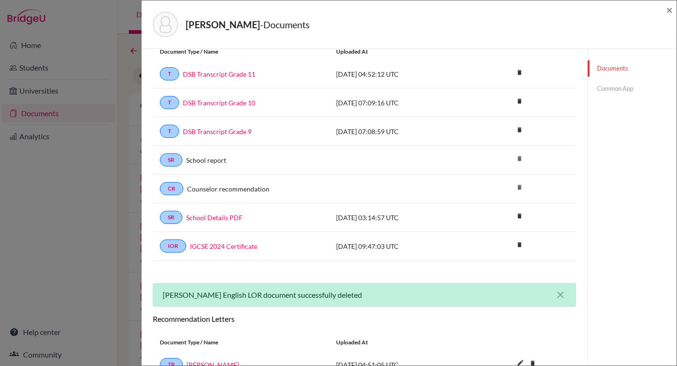
scroll to position [179, 0]
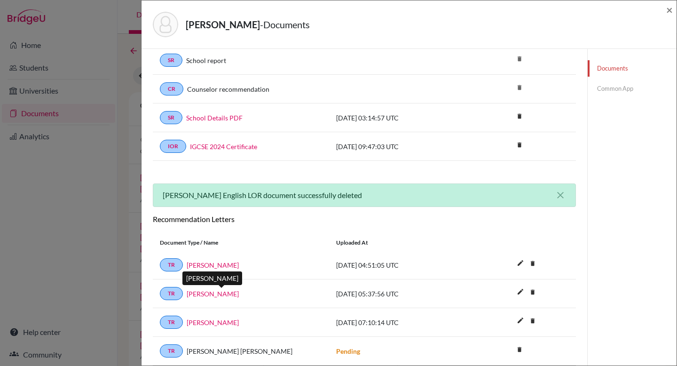
click at [224, 291] on link "Mahesh Dharam Kamble" at bounding box center [213, 294] width 52 height 10
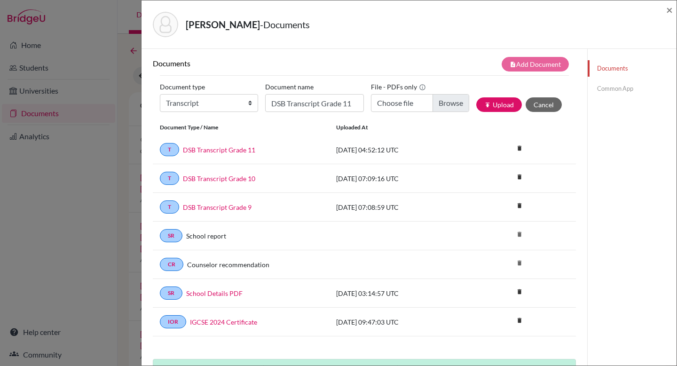
scroll to position [0, 0]
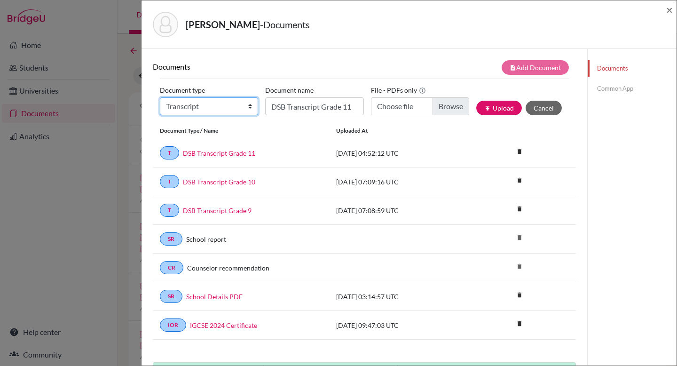
click at [212, 109] on select "Change explanation for Common App reports Counselor recommendation Internationa…" at bounding box center [209, 106] width 98 height 18
select select "5"
click at [160, 97] on select "Change explanation for Common App reports Counselor recommendation Internationa…" at bounding box center [209, 106] width 98 height 18
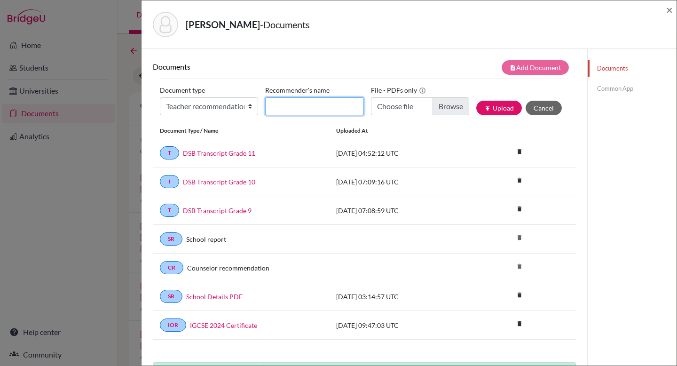
click at [314, 107] on input "Recommender's name" at bounding box center [314, 106] width 98 height 18
type input "Mahesh Dharam Kamble"
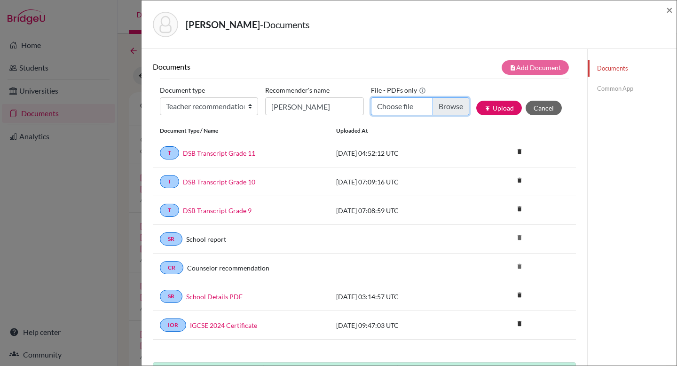
click at [396, 108] on input "Choose file" at bounding box center [420, 106] width 98 height 18
type input "C:\fakepath\Siddhartha S Physics Recommendation Letter.pdf"
click at [489, 108] on button "publish Upload" at bounding box center [499, 108] width 46 height 15
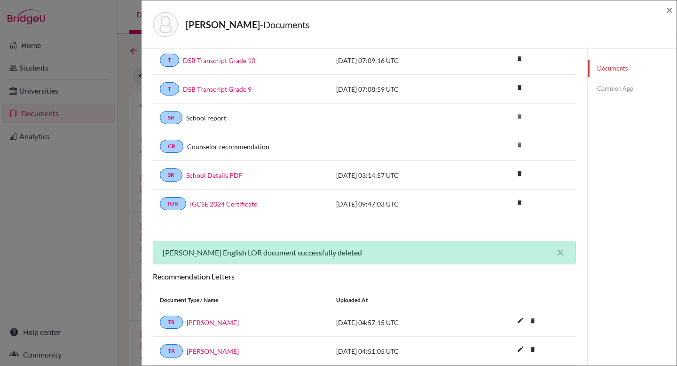
scroll to position [179, 0]
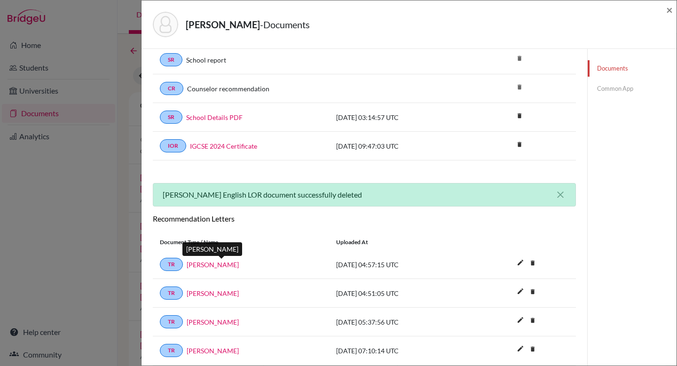
click at [239, 263] on link "Mahesh Dharam Kamble" at bounding box center [213, 264] width 52 height 10
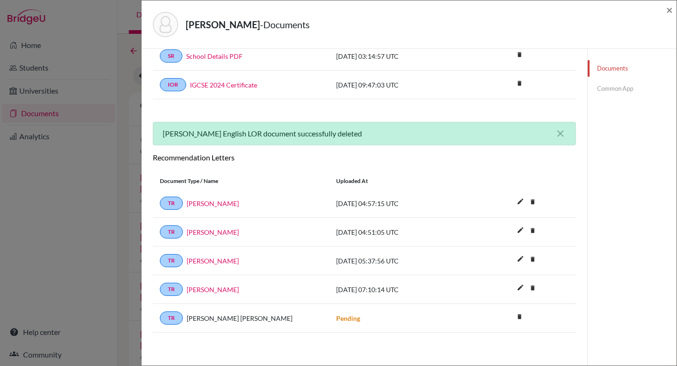
scroll to position [241, 0]
click at [555, 130] on icon "close" at bounding box center [560, 132] width 11 height 11
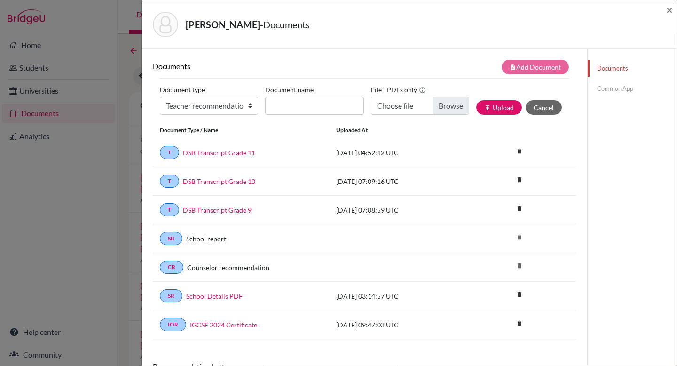
scroll to position [0, 0]
click at [669, 10] on span "×" at bounding box center [669, 10] width 7 height 14
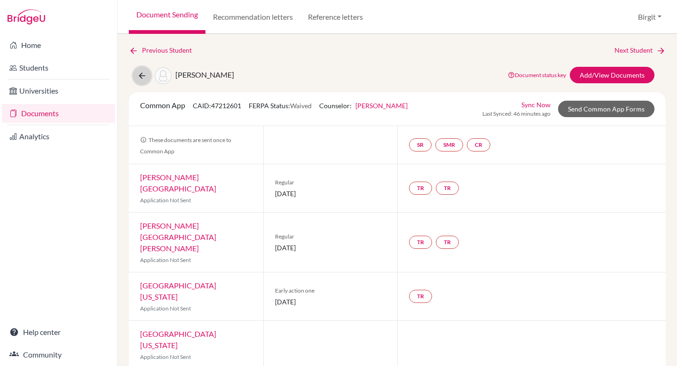
click at [141, 75] on icon at bounding box center [141, 75] width 9 height 9
click at [242, 15] on link "Recommendation letters" at bounding box center [252, 17] width 95 height 34
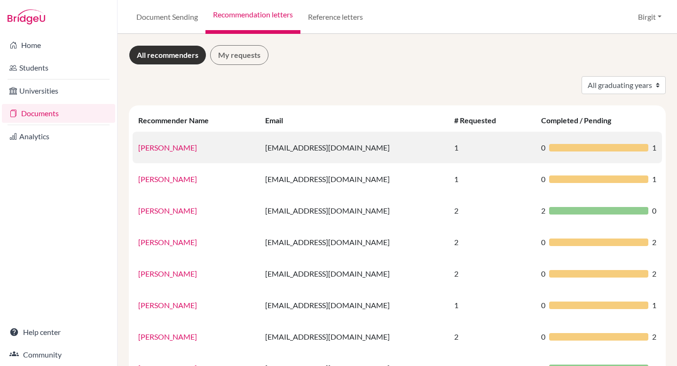
click at [174, 148] on link "[PERSON_NAME]" at bounding box center [167, 147] width 59 height 9
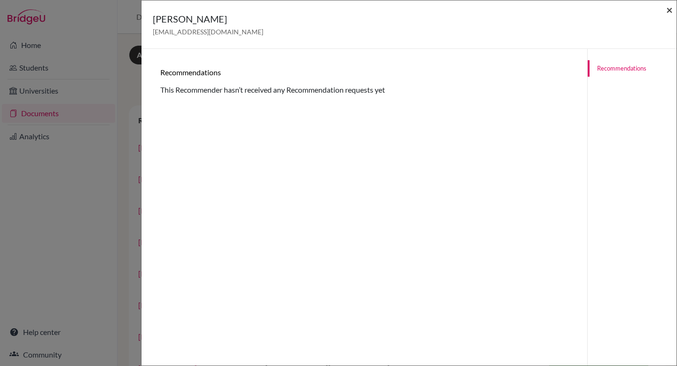
click at [670, 10] on span "×" at bounding box center [669, 10] width 7 height 14
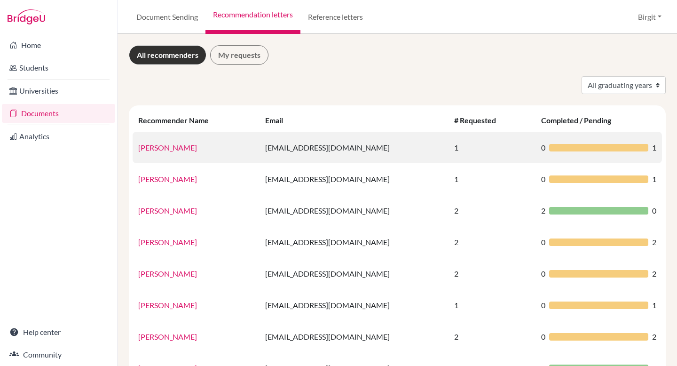
click at [564, 148] on div at bounding box center [598, 148] width 99 height 8
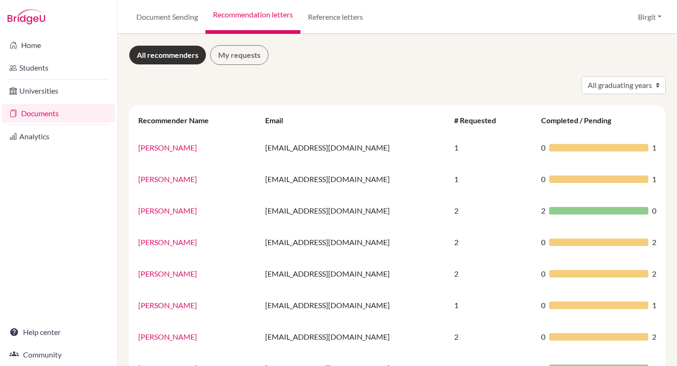
click at [655, 147] on div "Recommender Name Email # Requested Completed / Pending [PERSON_NAME] [EMAIL_ADD…" at bounding box center [397, 261] width 537 height 313
click at [152, 19] on link "Document Sending" at bounding box center [167, 17] width 77 height 34
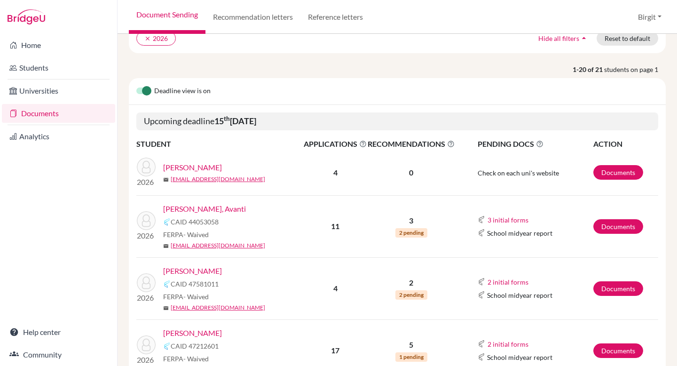
scroll to position [82, 0]
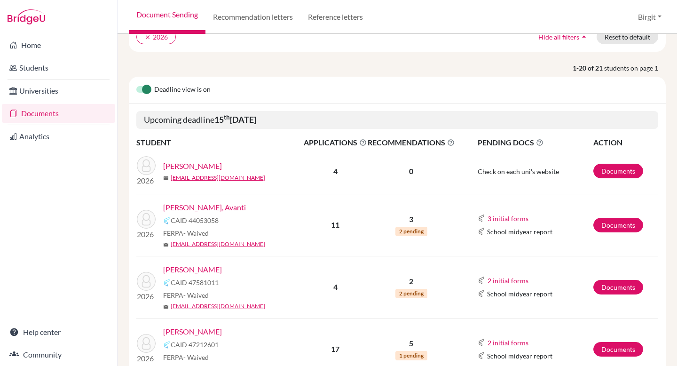
click at [182, 164] on link "[PERSON_NAME]" at bounding box center [192, 165] width 59 height 11
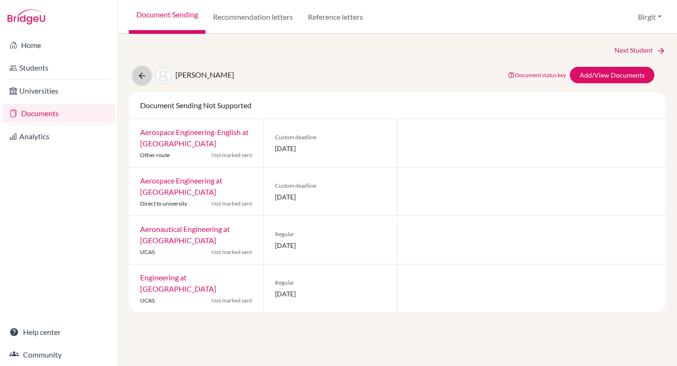
click at [147, 78] on button at bounding box center [142, 76] width 18 height 18
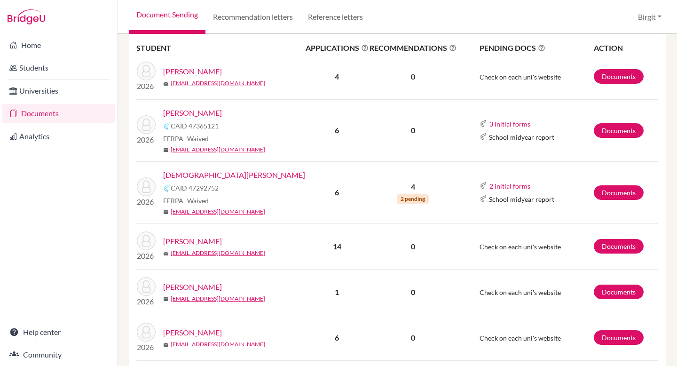
scroll to position [36, 0]
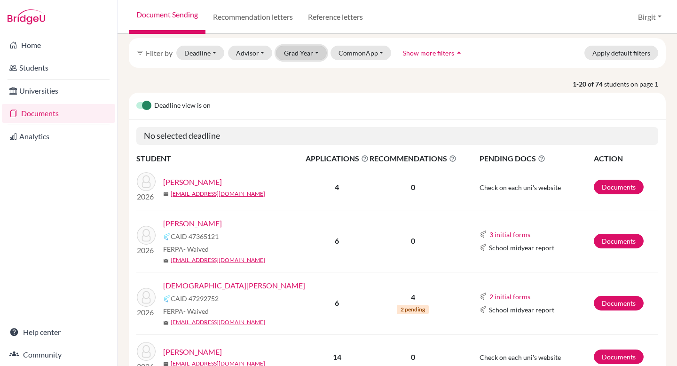
click at [294, 48] on button "Grad Year" at bounding box center [301, 53] width 51 height 15
click at [304, 132] on span "2026" at bounding box center [296, 132] width 17 height 11
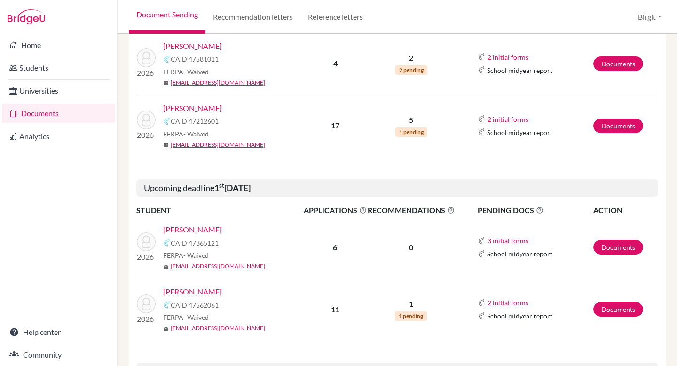
scroll to position [305, 0]
click at [200, 234] on link "[PERSON_NAME]" at bounding box center [192, 229] width 59 height 11
click at [199, 229] on link "[PERSON_NAME]" at bounding box center [192, 229] width 59 height 11
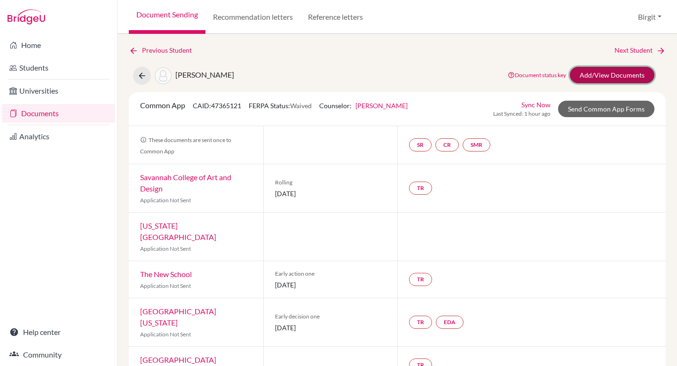
click at [585, 74] on link "Add/View Documents" at bounding box center [612, 75] width 85 height 16
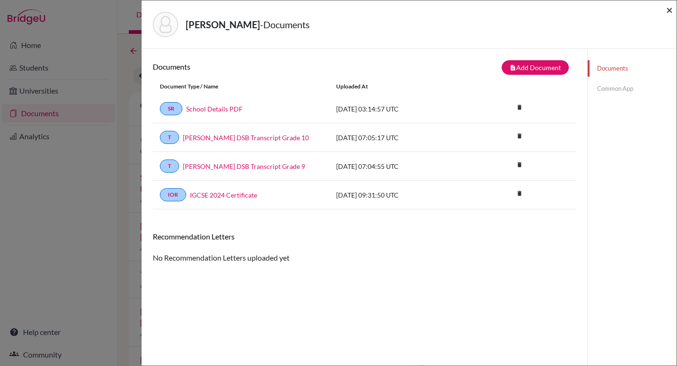
click at [670, 13] on span "×" at bounding box center [669, 10] width 7 height 14
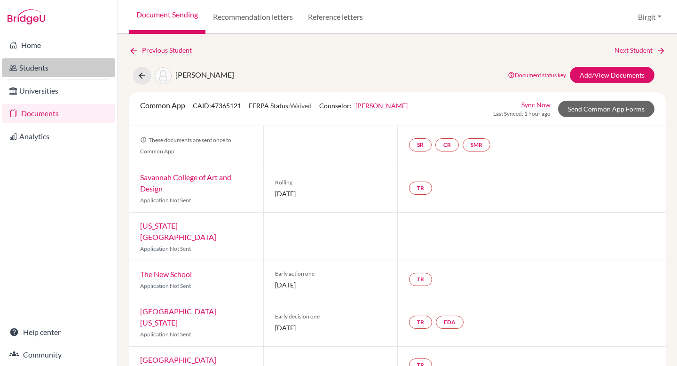
click at [31, 60] on link "Students" at bounding box center [58, 67] width 113 height 19
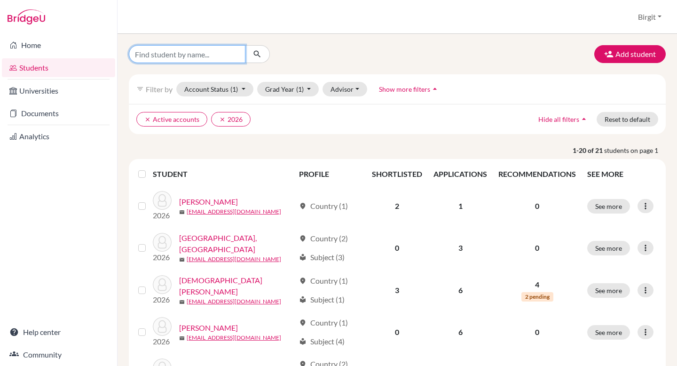
click at [204, 54] on input "Find student by name..." at bounding box center [187, 54] width 117 height 18
type input "[PERSON_NAME]"
click button "submit" at bounding box center [257, 54] width 25 height 18
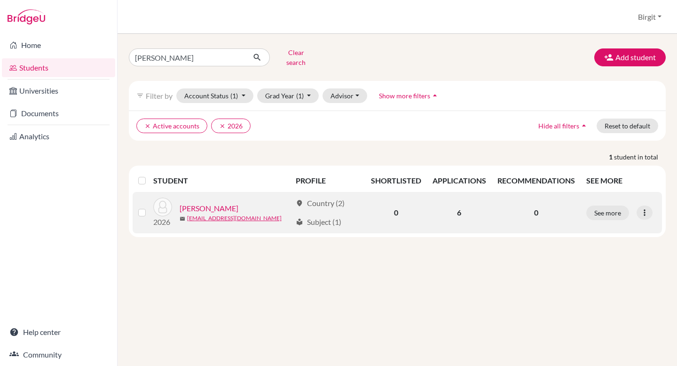
click at [209, 203] on link "[PERSON_NAME]" at bounding box center [209, 208] width 59 height 11
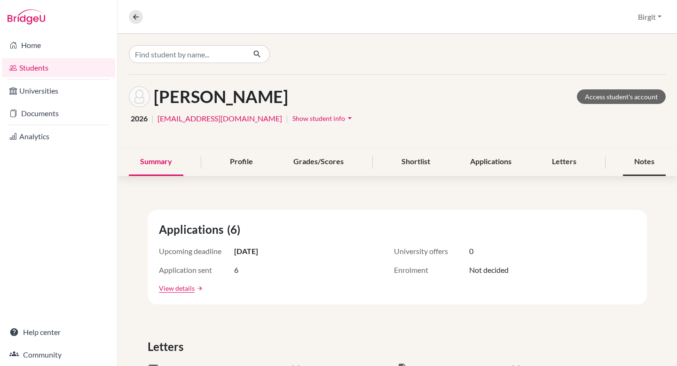
click at [631, 158] on div "Notes" at bounding box center [644, 162] width 43 height 28
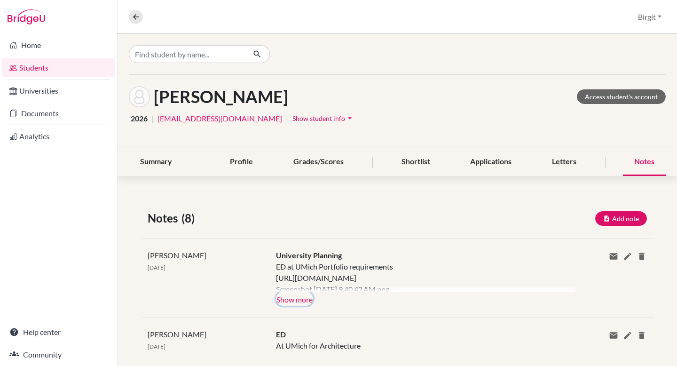
click at [302, 301] on button "Show more" at bounding box center [294, 298] width 37 height 14
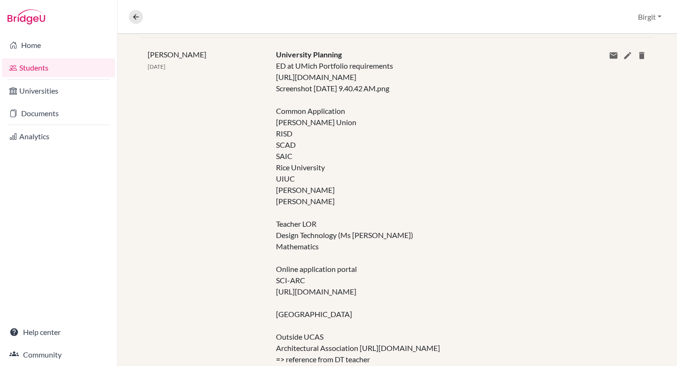
scroll to position [212, 0]
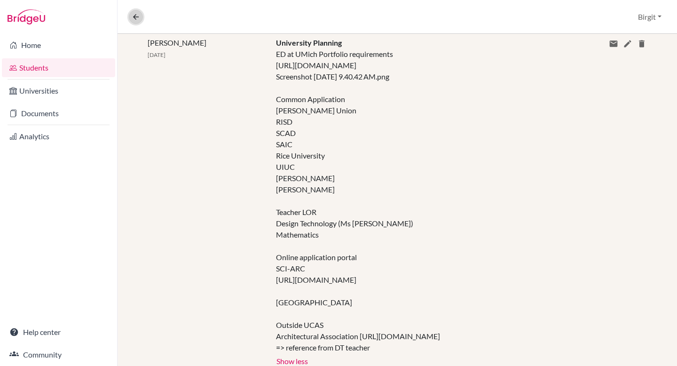
click at [137, 19] on icon at bounding box center [136, 17] width 8 height 8
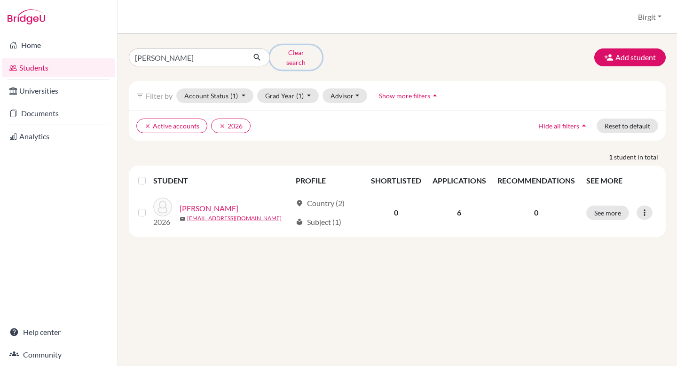
click at [309, 55] on button "Clear search" at bounding box center [296, 57] width 52 height 24
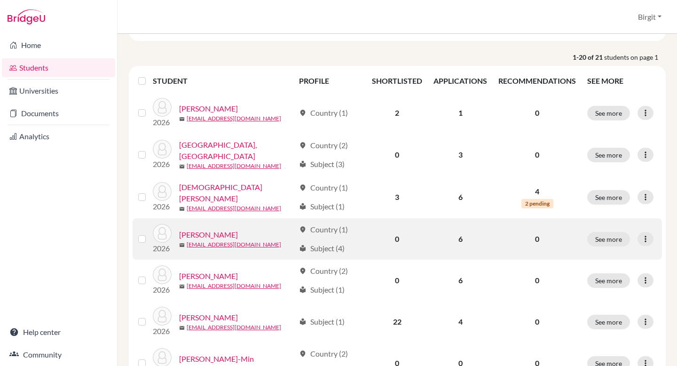
scroll to position [94, 0]
